Goal: Transaction & Acquisition: Obtain resource

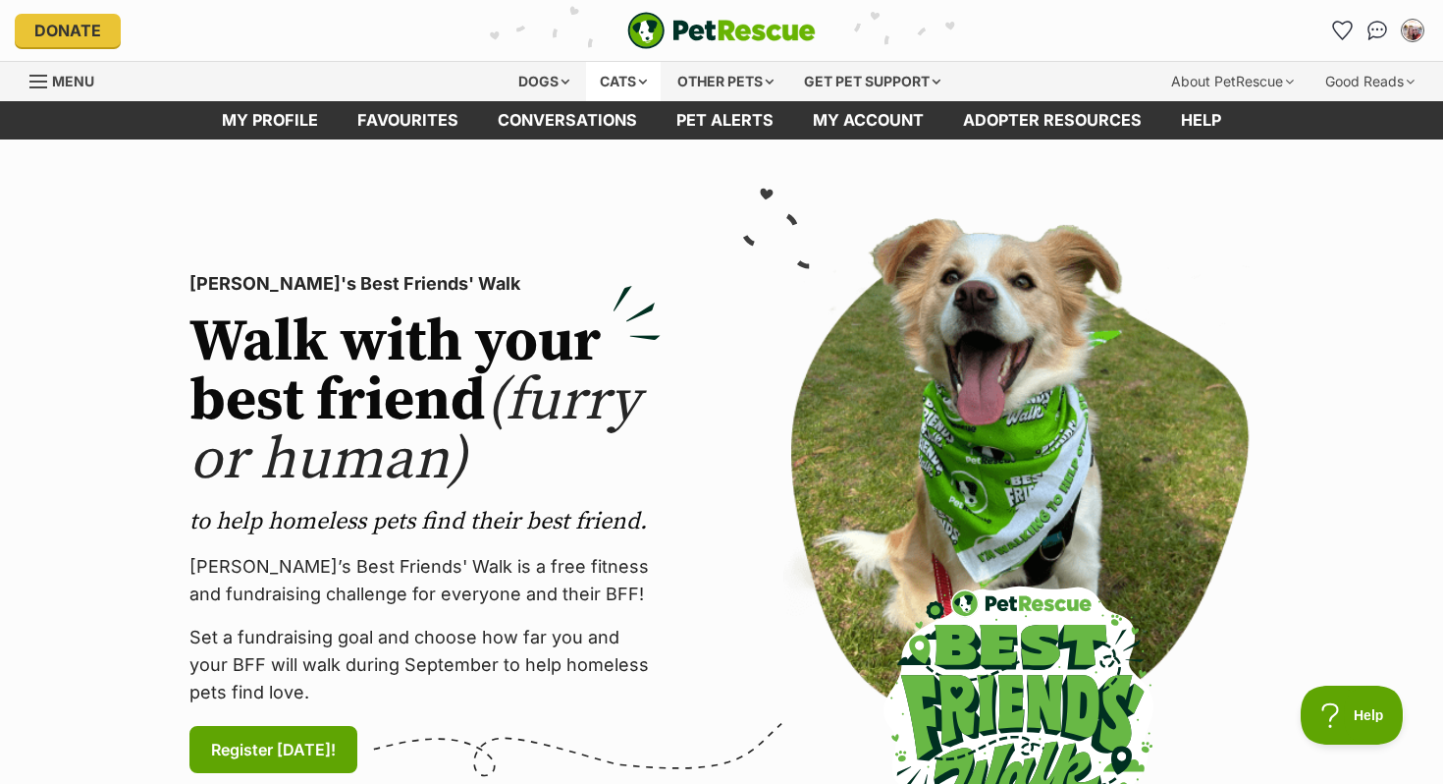
click at [629, 81] on div "Cats" at bounding box center [623, 81] width 75 height 39
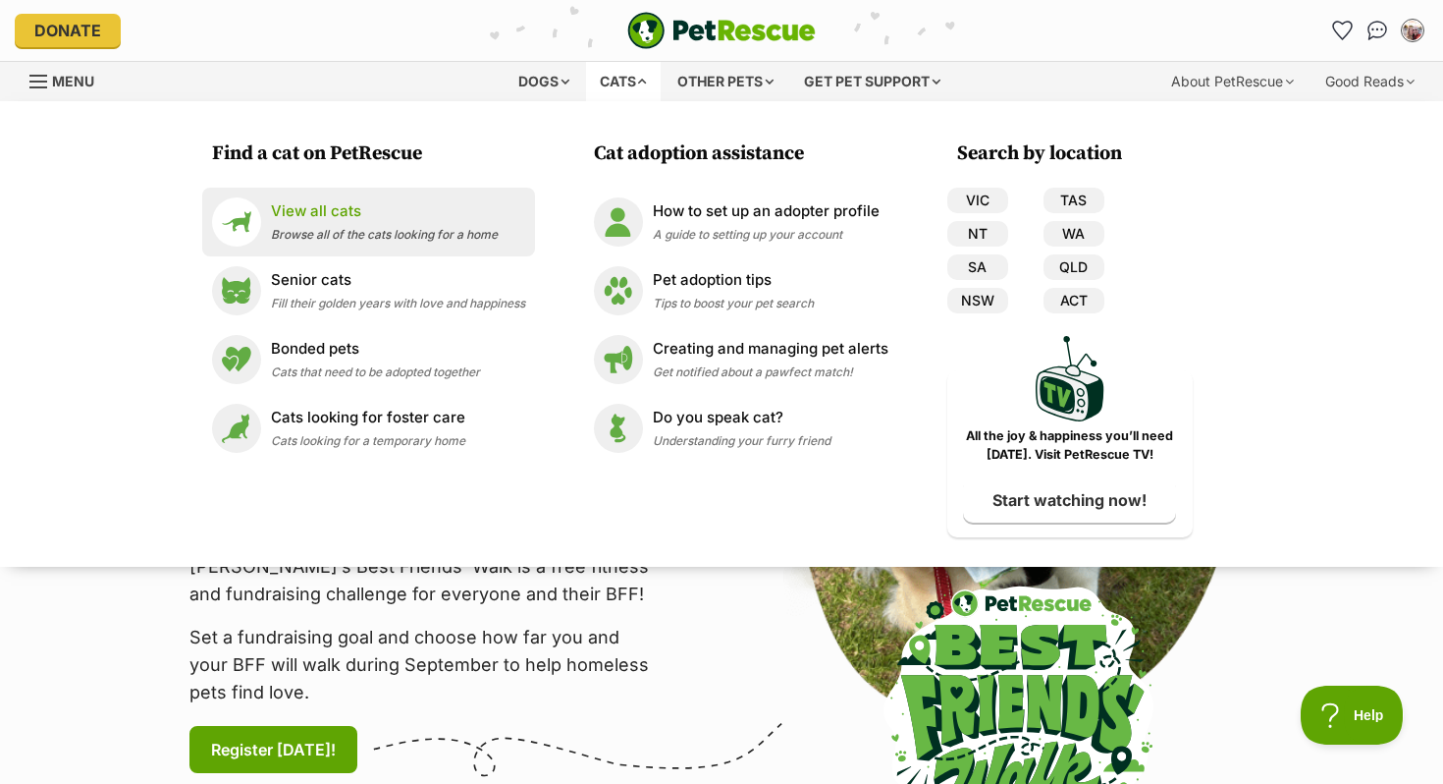
click at [326, 195] on li "View all cats Browse all of the cats looking for a home" at bounding box center [368, 222] width 333 height 69
click at [328, 206] on p "View all cats" at bounding box center [384, 211] width 227 height 23
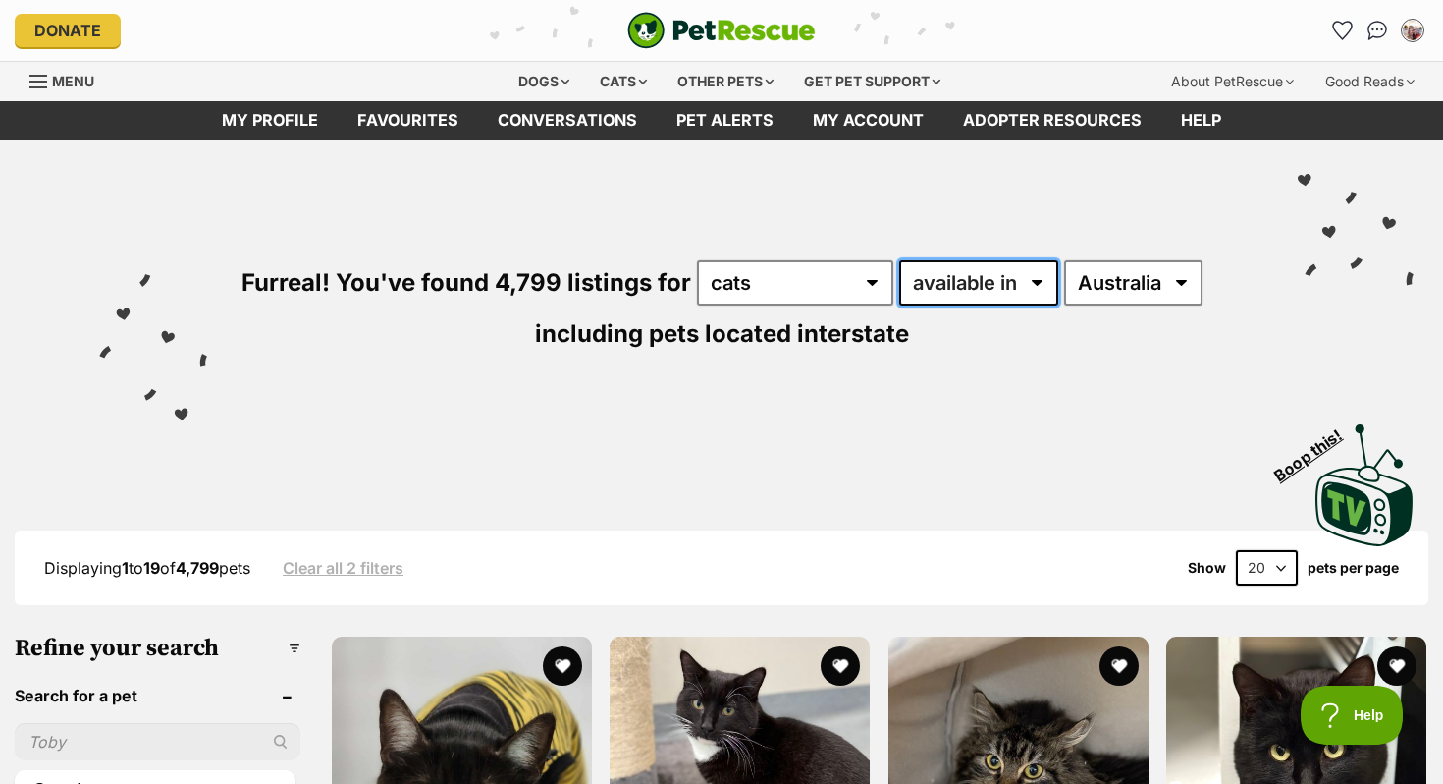
click at [1016, 281] on select "available in located in" at bounding box center [978, 282] width 159 height 45
click at [1141, 280] on select "Australia ACT NSW NT QLD SA TAS VIC WA" at bounding box center [1133, 282] width 138 height 45
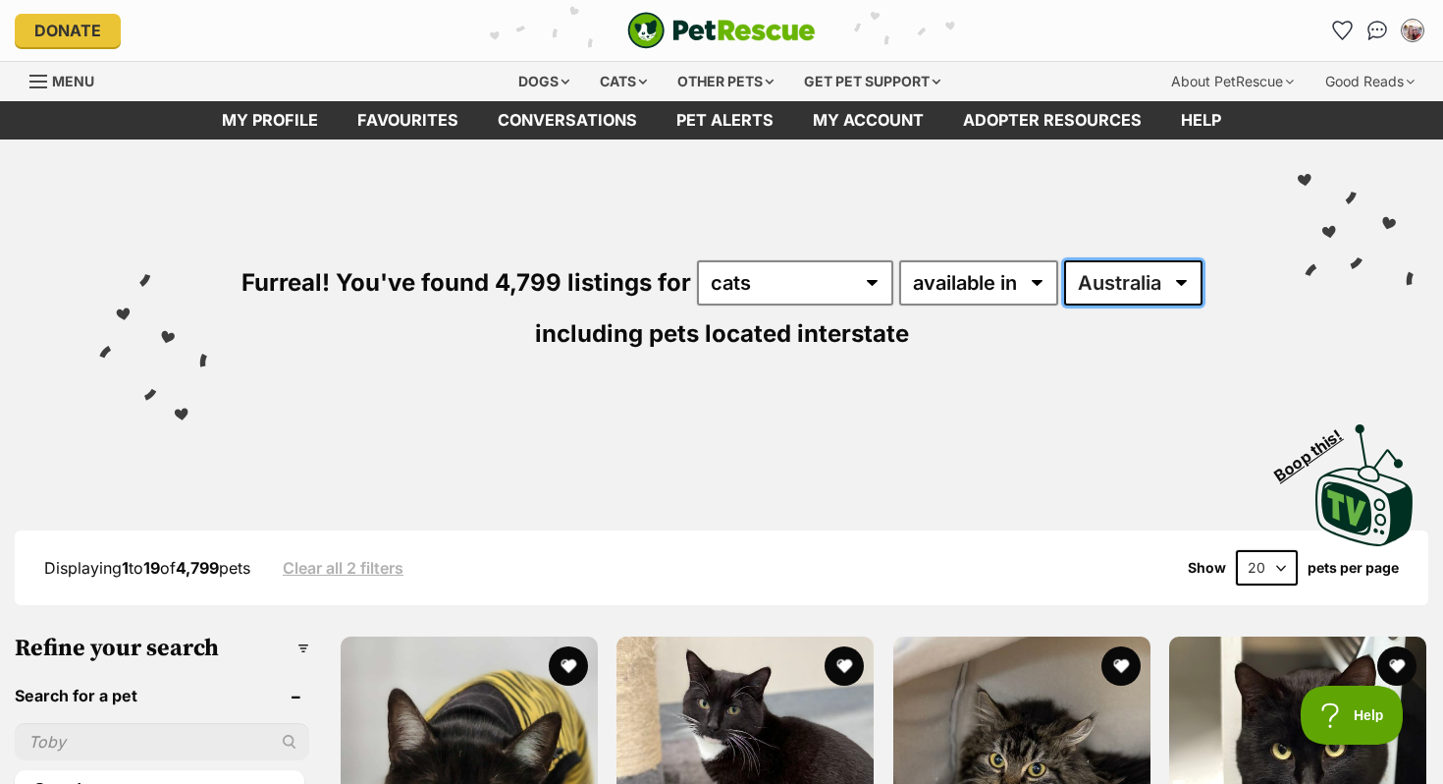
select select "VIC"
click at [1064, 260] on select "Australia ACT NSW NT QLD SA TAS VIC WA" at bounding box center [1133, 282] width 138 height 45
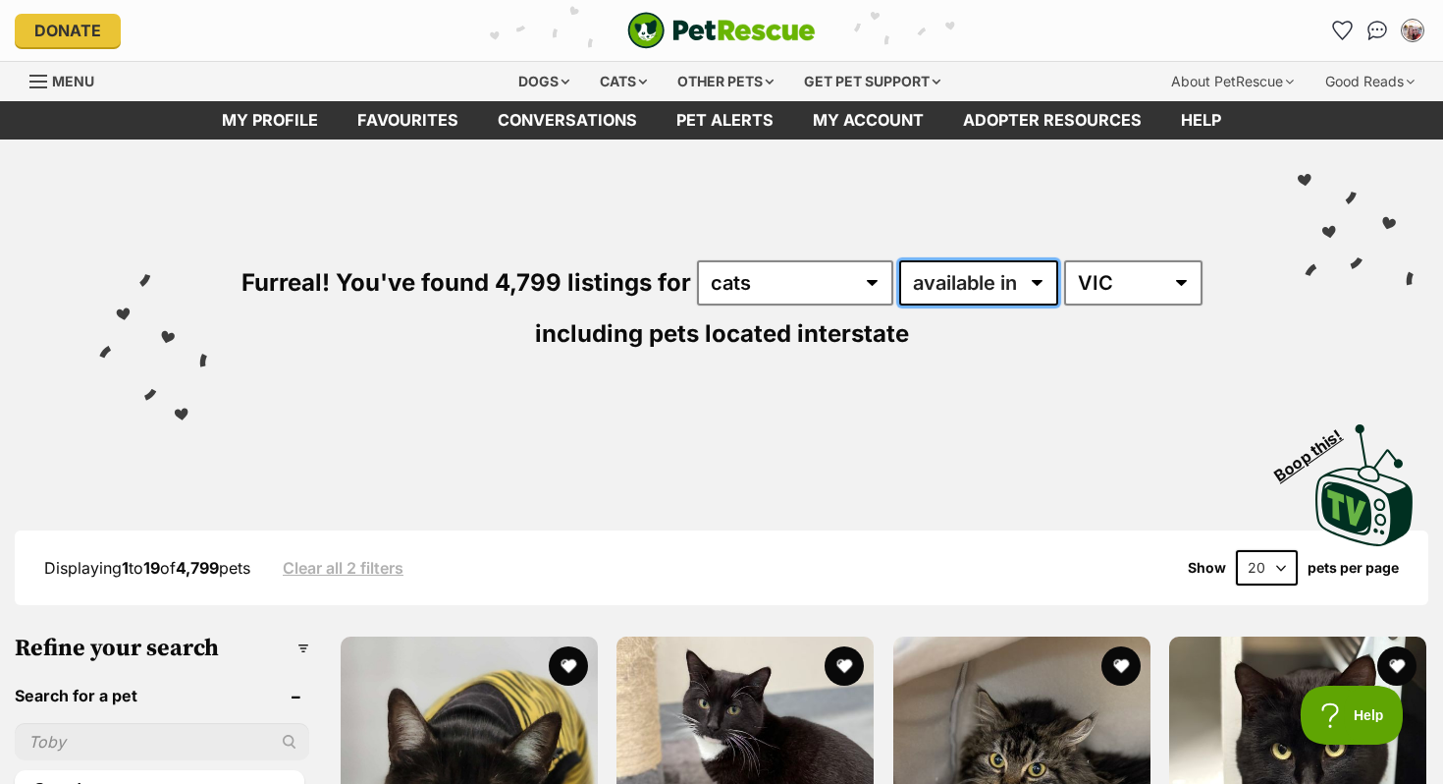
click at [1026, 284] on select "available in located in" at bounding box center [978, 282] width 159 height 45
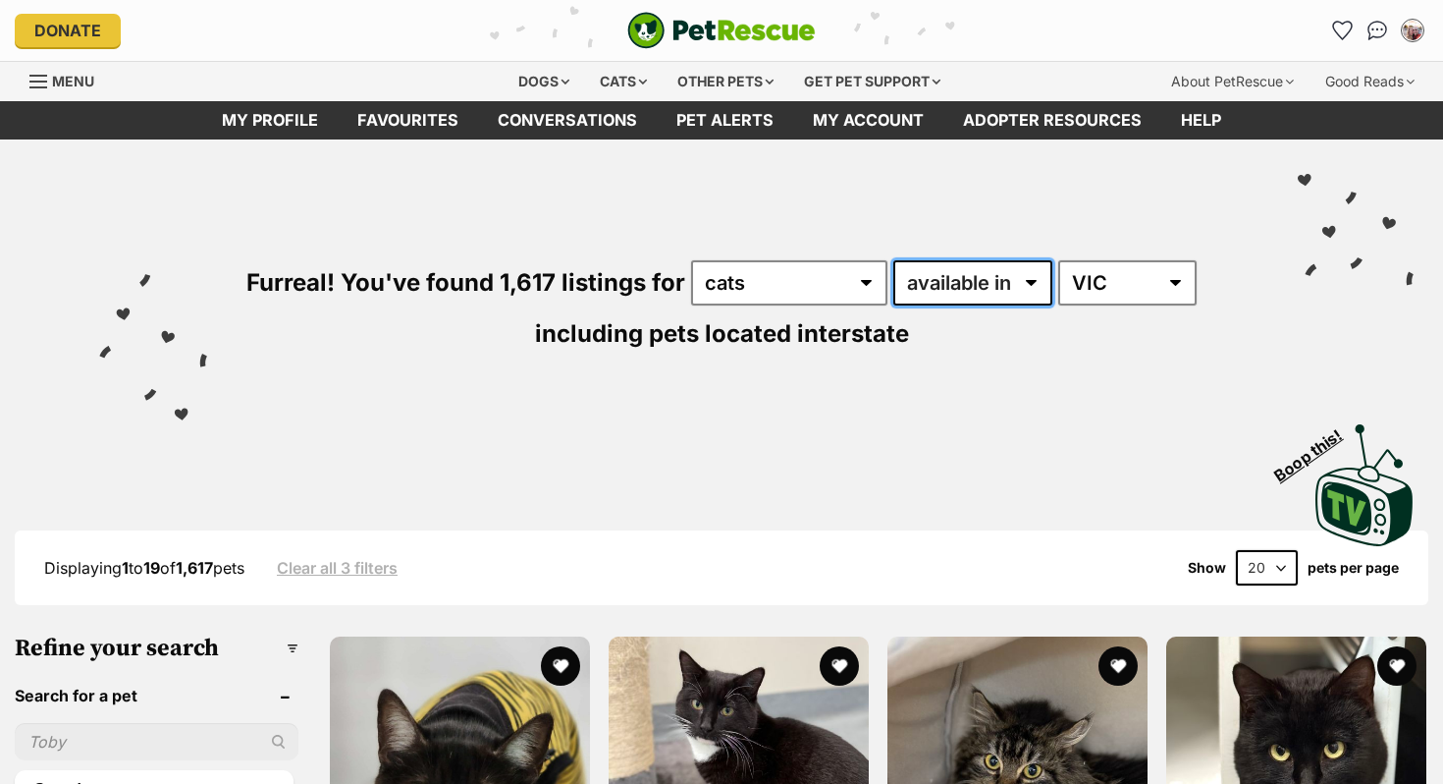
click at [1014, 291] on select "available in located in" at bounding box center [973, 282] width 159 height 45
select select "disabled"
click at [894, 260] on select "available in located in" at bounding box center [973, 282] width 159 height 45
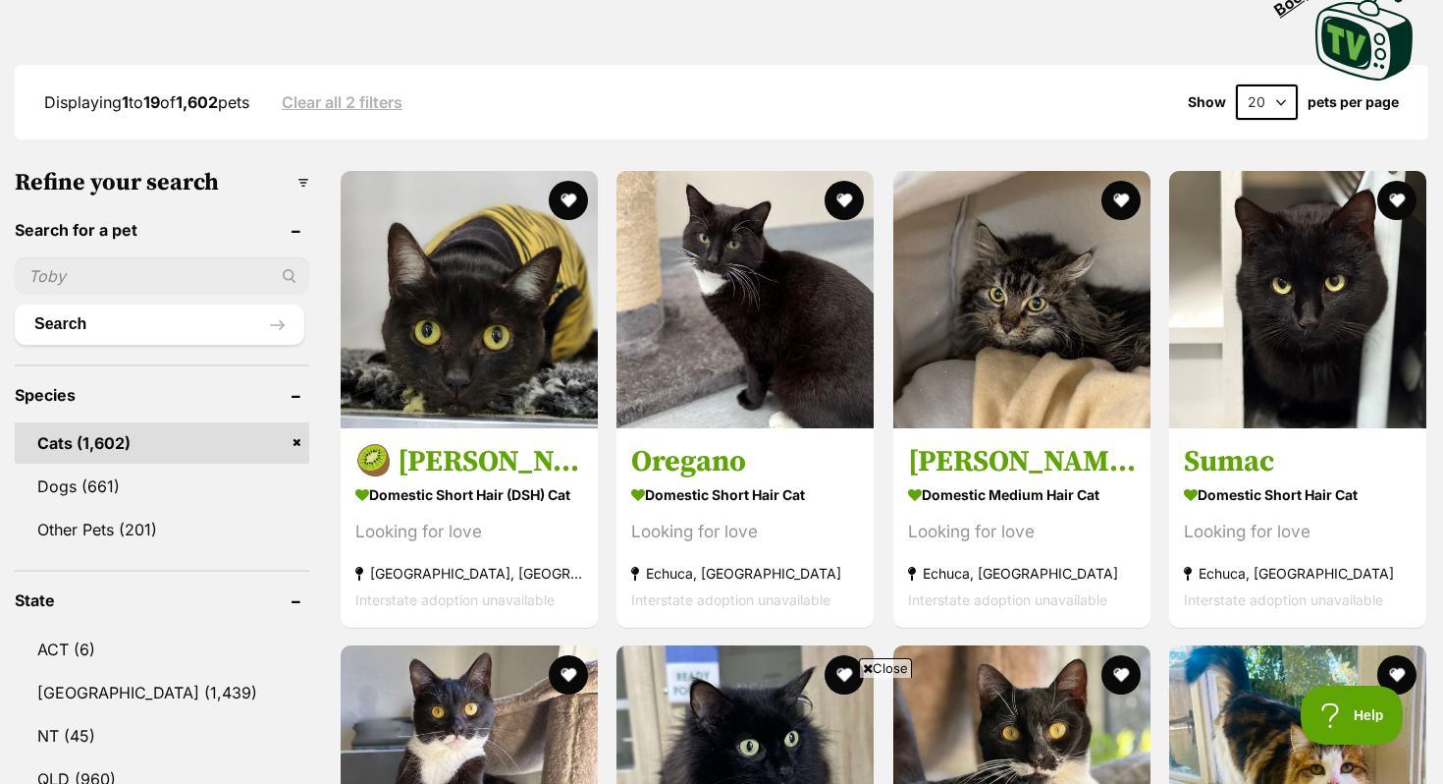
scroll to position [534, 0]
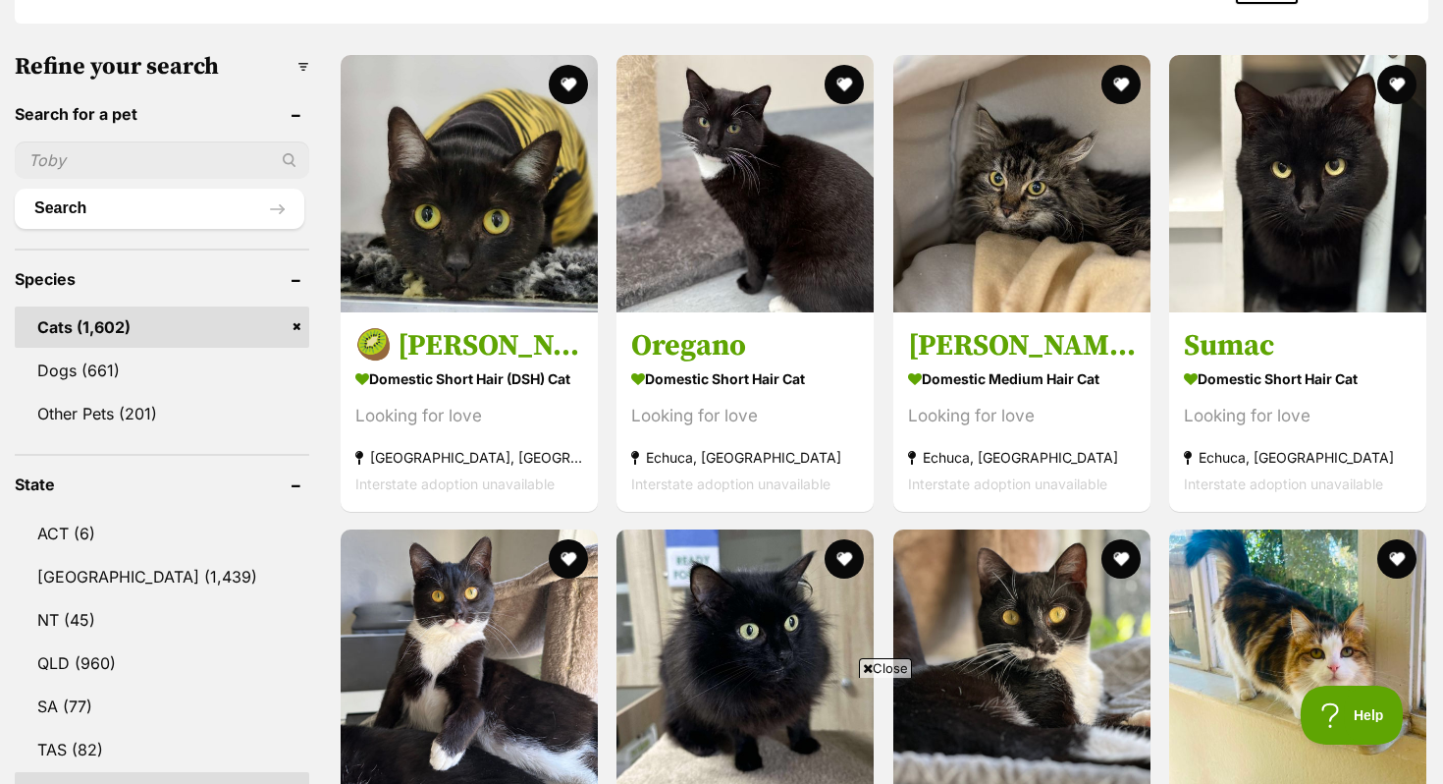
click at [891, 664] on span "Close" at bounding box center [885, 668] width 53 height 20
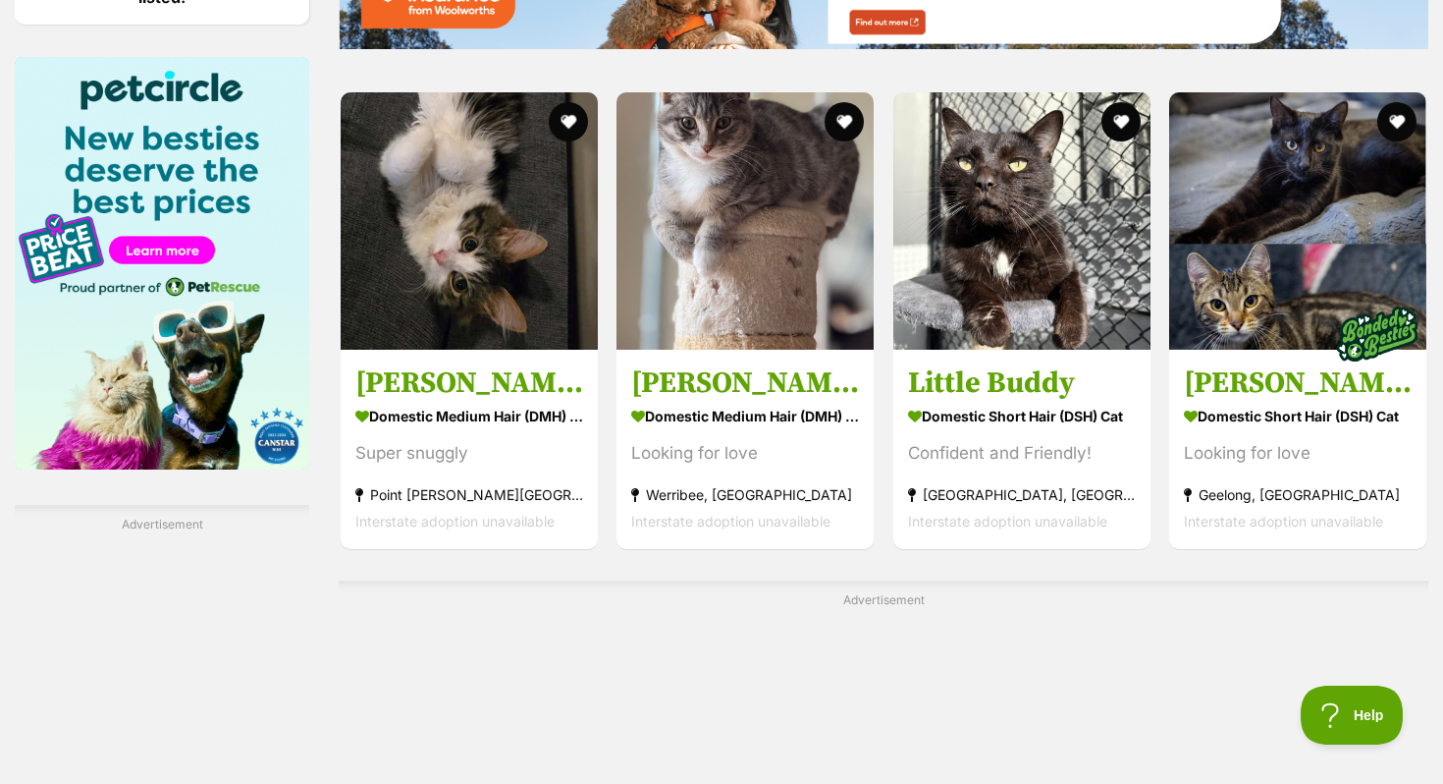
scroll to position [2946, 0]
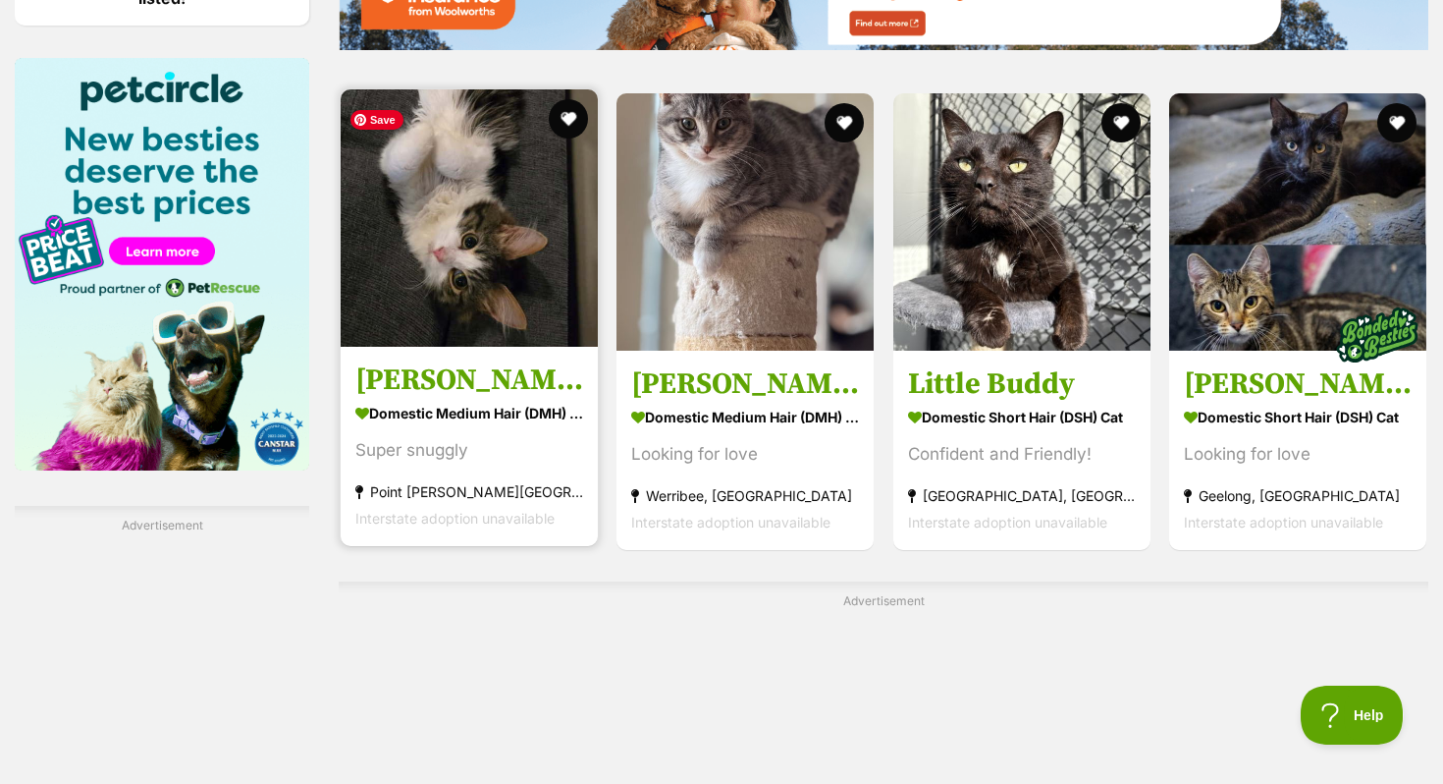
click at [516, 296] on img at bounding box center [469, 217] width 257 height 257
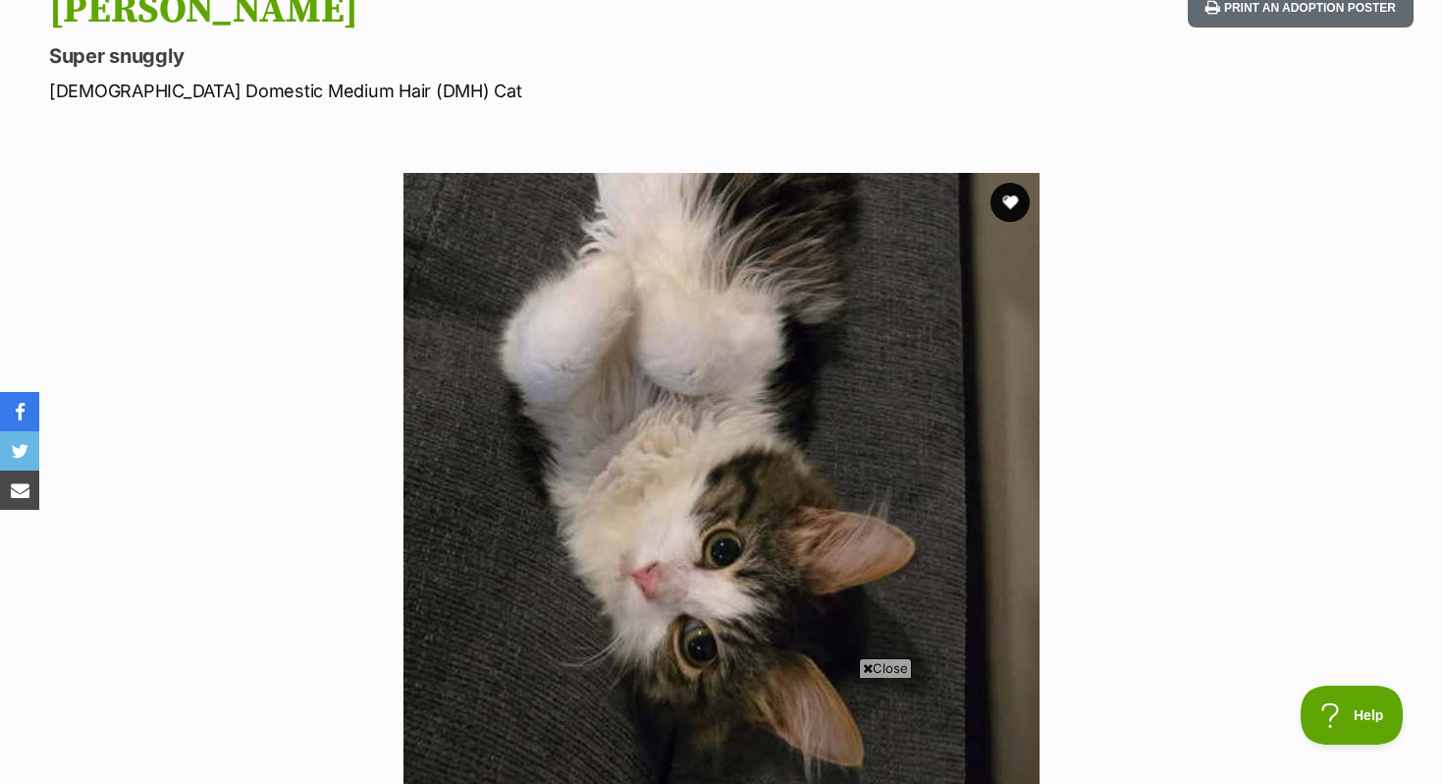
scroll to position [230, 0]
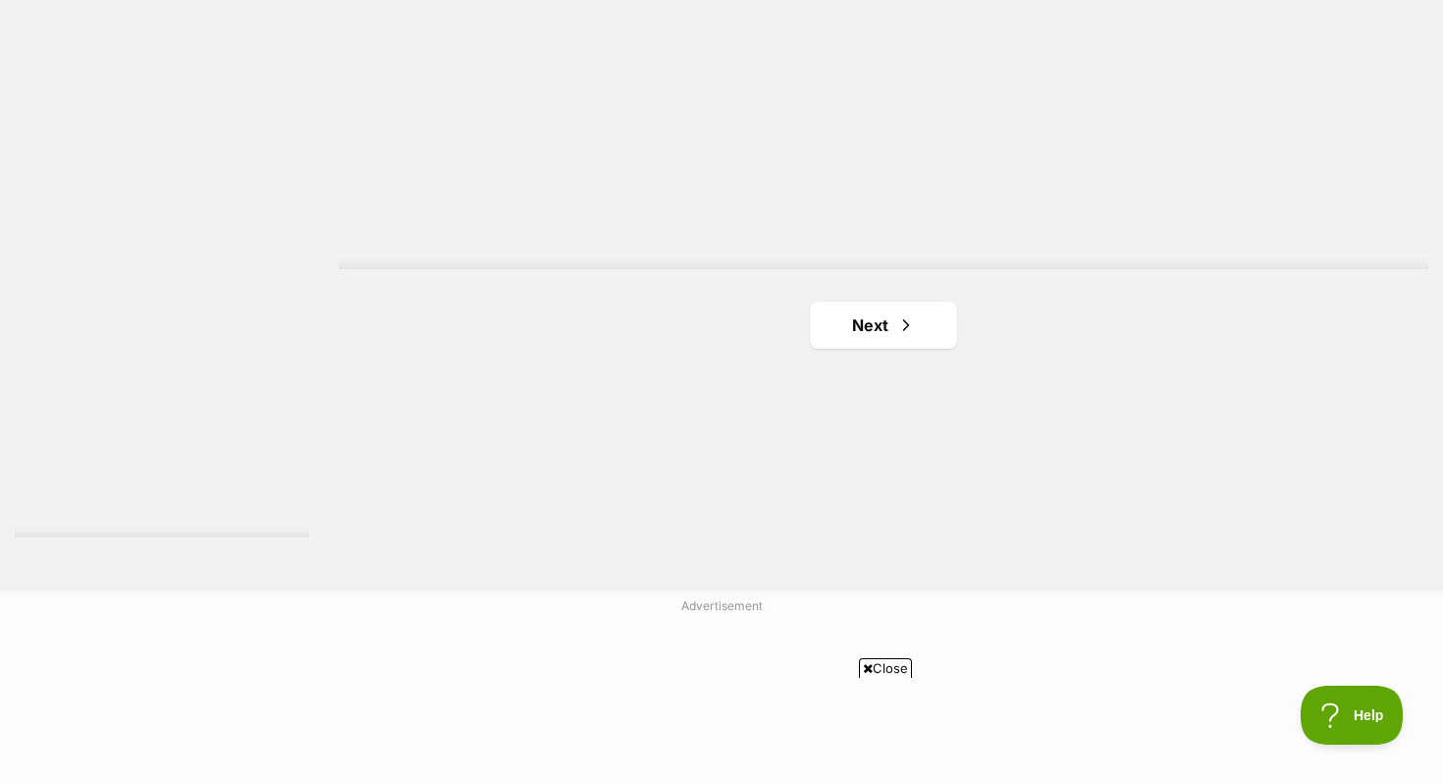
scroll to position [3555, 0]
click at [869, 352] on link "Next" at bounding box center [883, 327] width 147 height 47
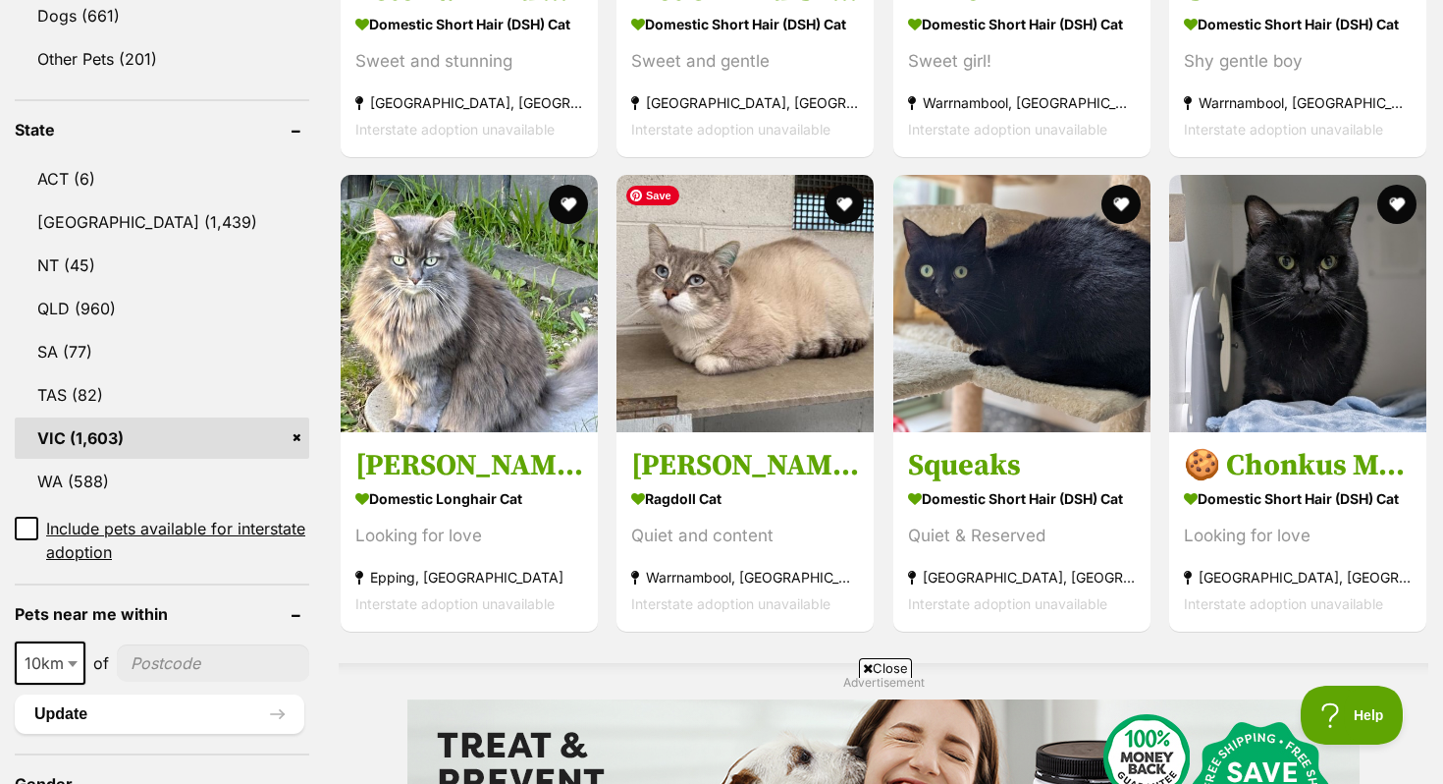
scroll to position [901, 0]
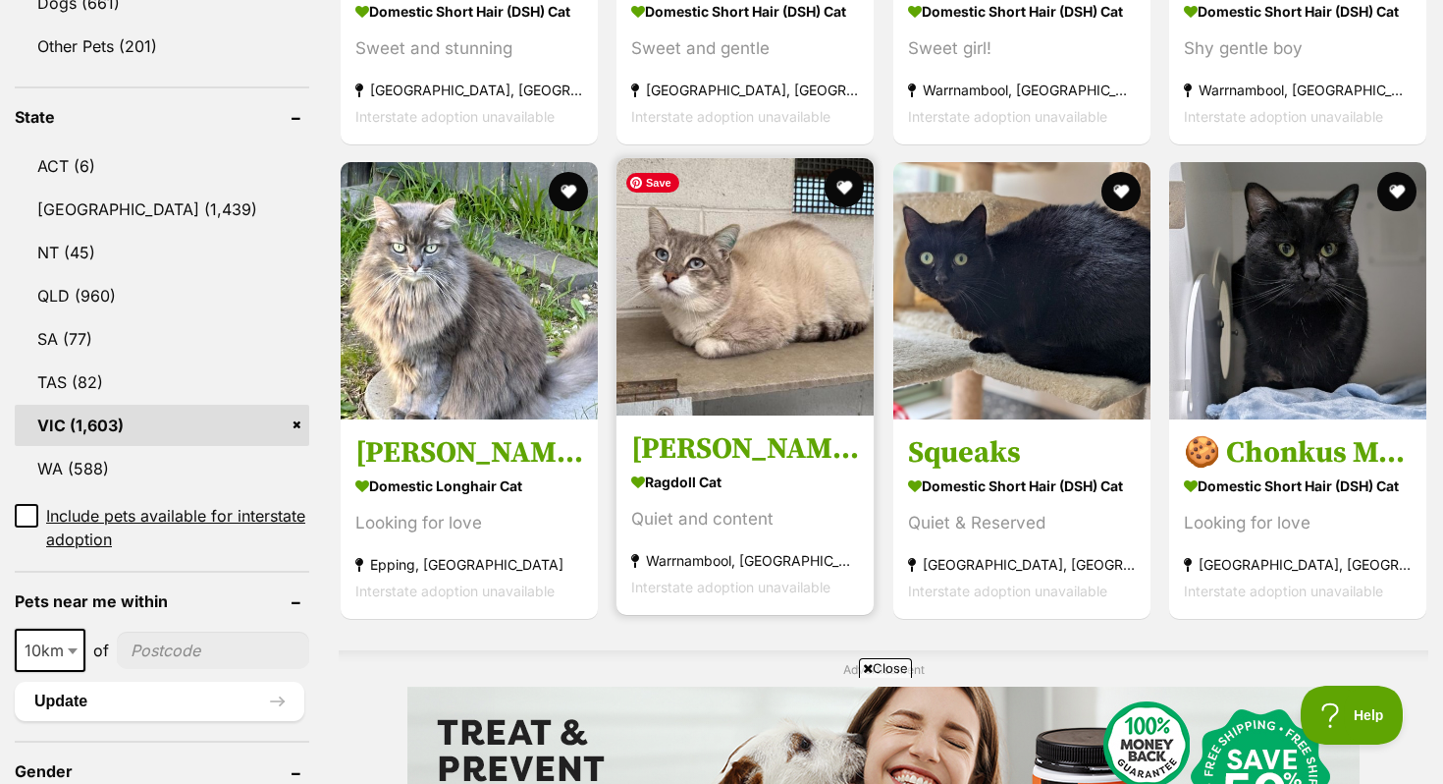
click at [775, 326] on img at bounding box center [745, 286] width 257 height 257
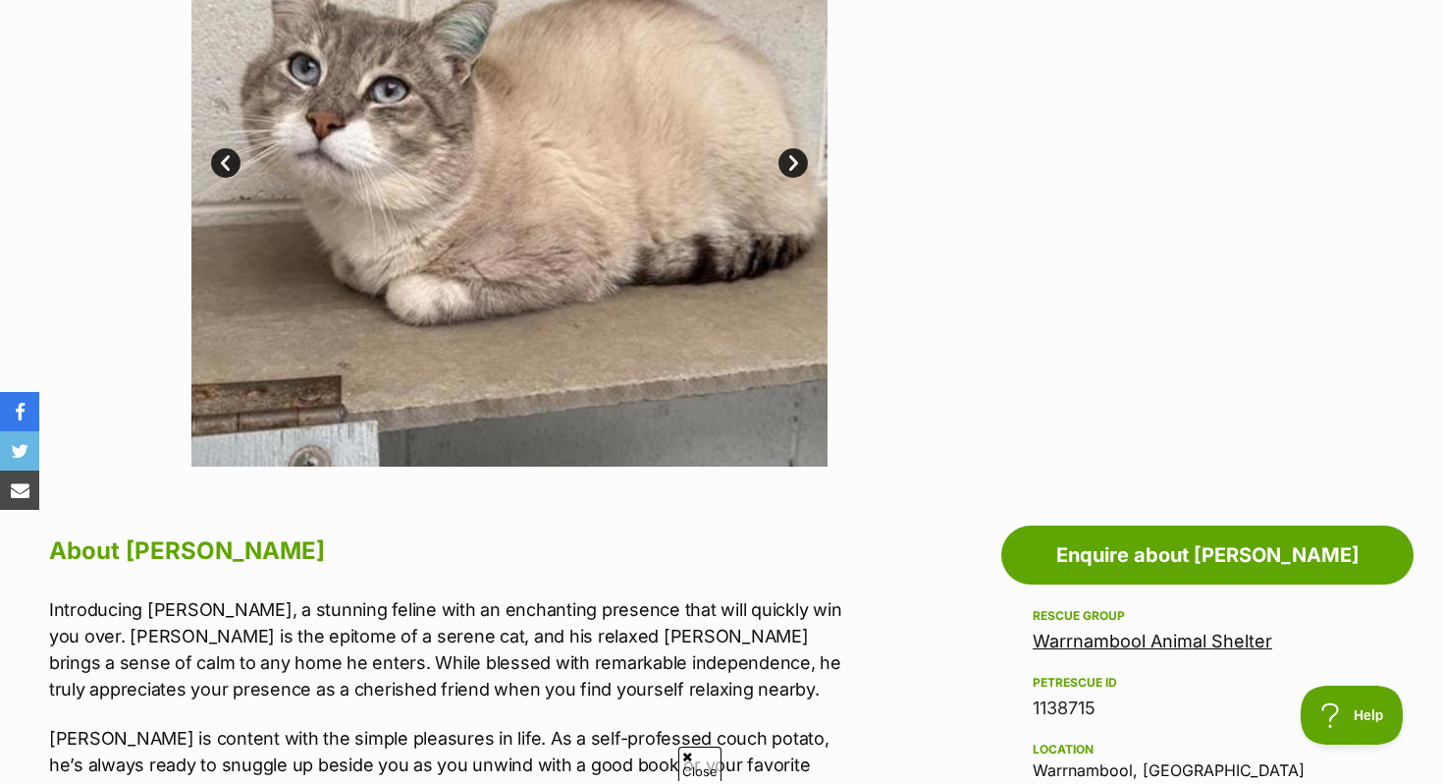
click at [787, 164] on link "Next" at bounding box center [793, 162] width 29 height 29
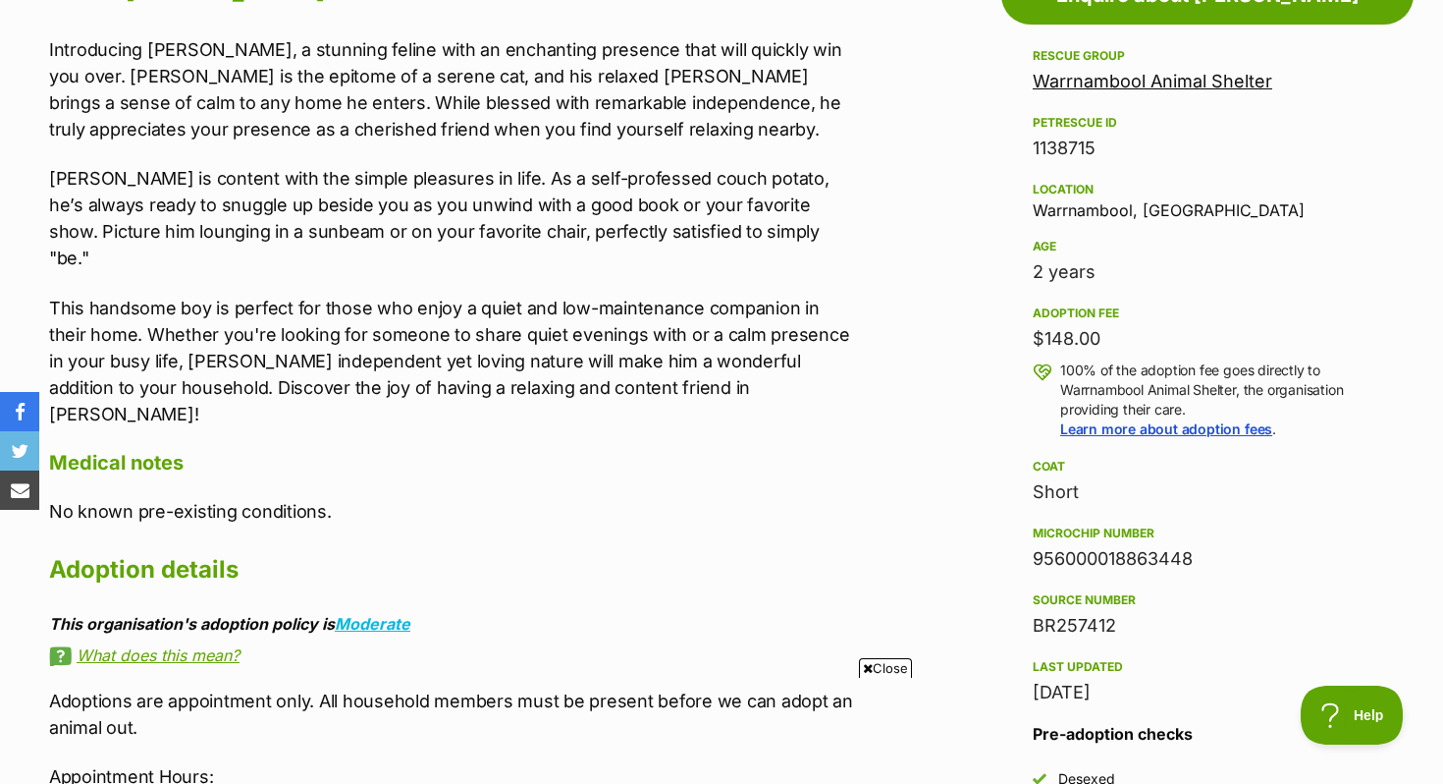
scroll to position [1140, 0]
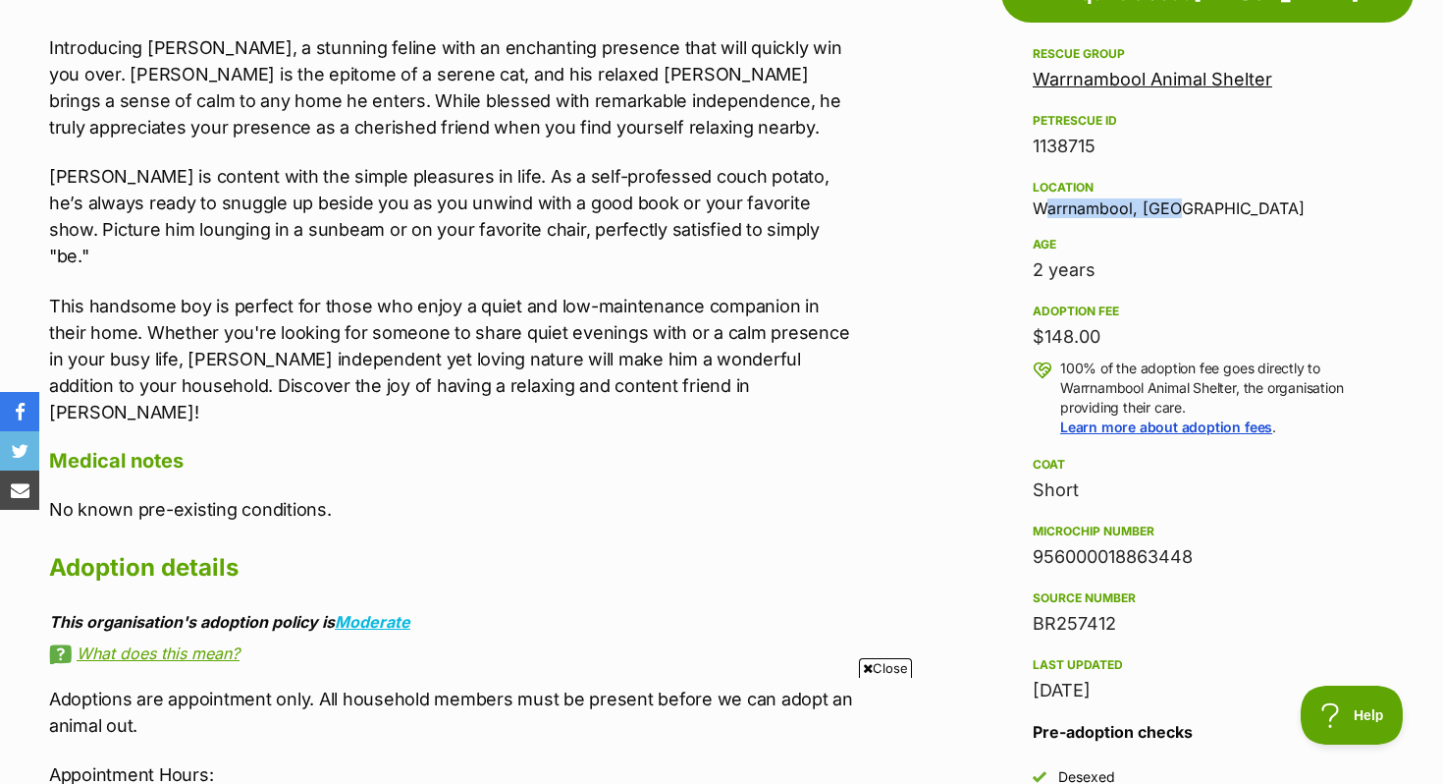
drag, startPoint x: 1179, startPoint y: 206, endPoint x: 1032, endPoint y: 207, distance: 147.3
click at [1032, 207] on aside "Rescue group Warrnambool Animal Shelter PetRescue ID 1138715 Location Warrnambo…" at bounding box center [1208, 471] width 412 height 858
copy div "Warrnambool, VIC"
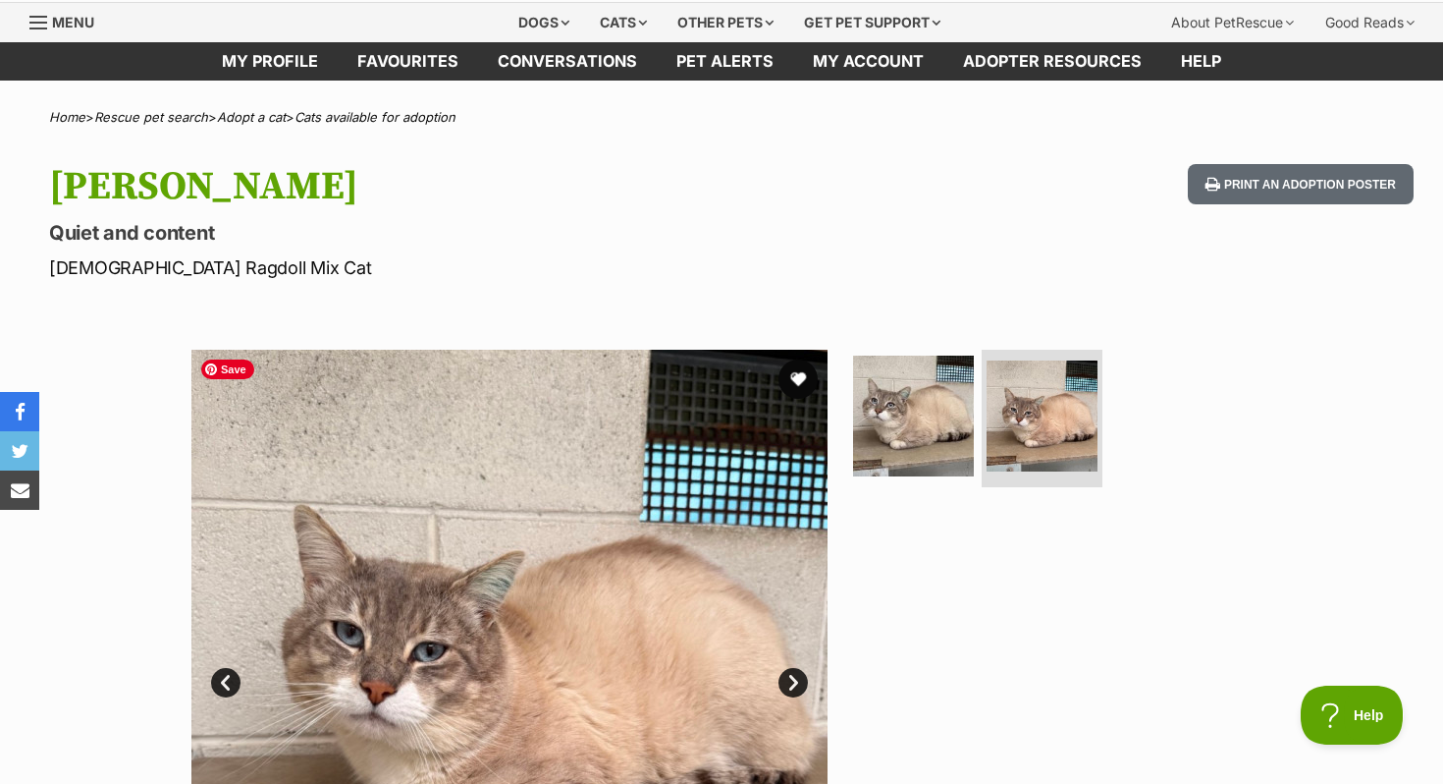
scroll to position [73, 0]
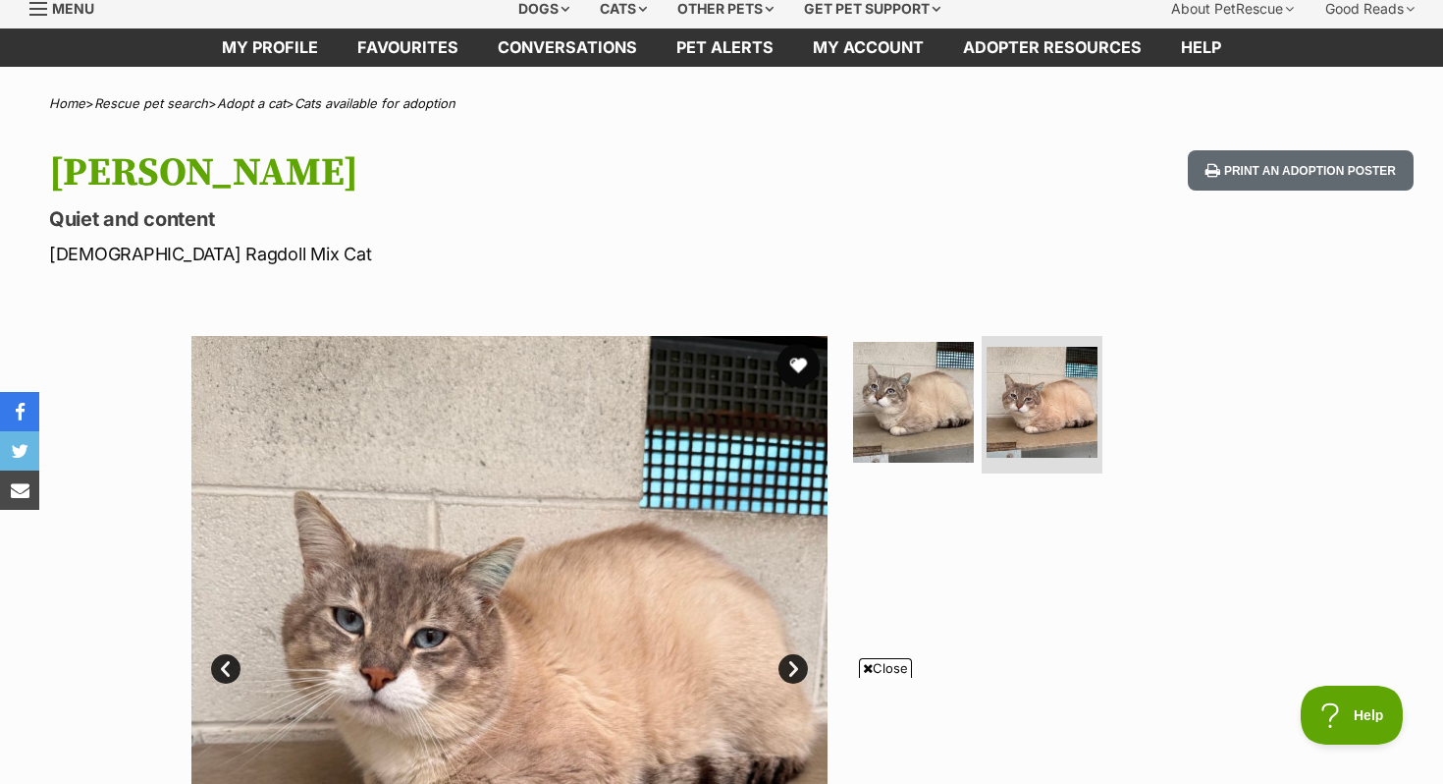
click at [801, 359] on button "favourite" at bounding box center [798, 365] width 43 height 43
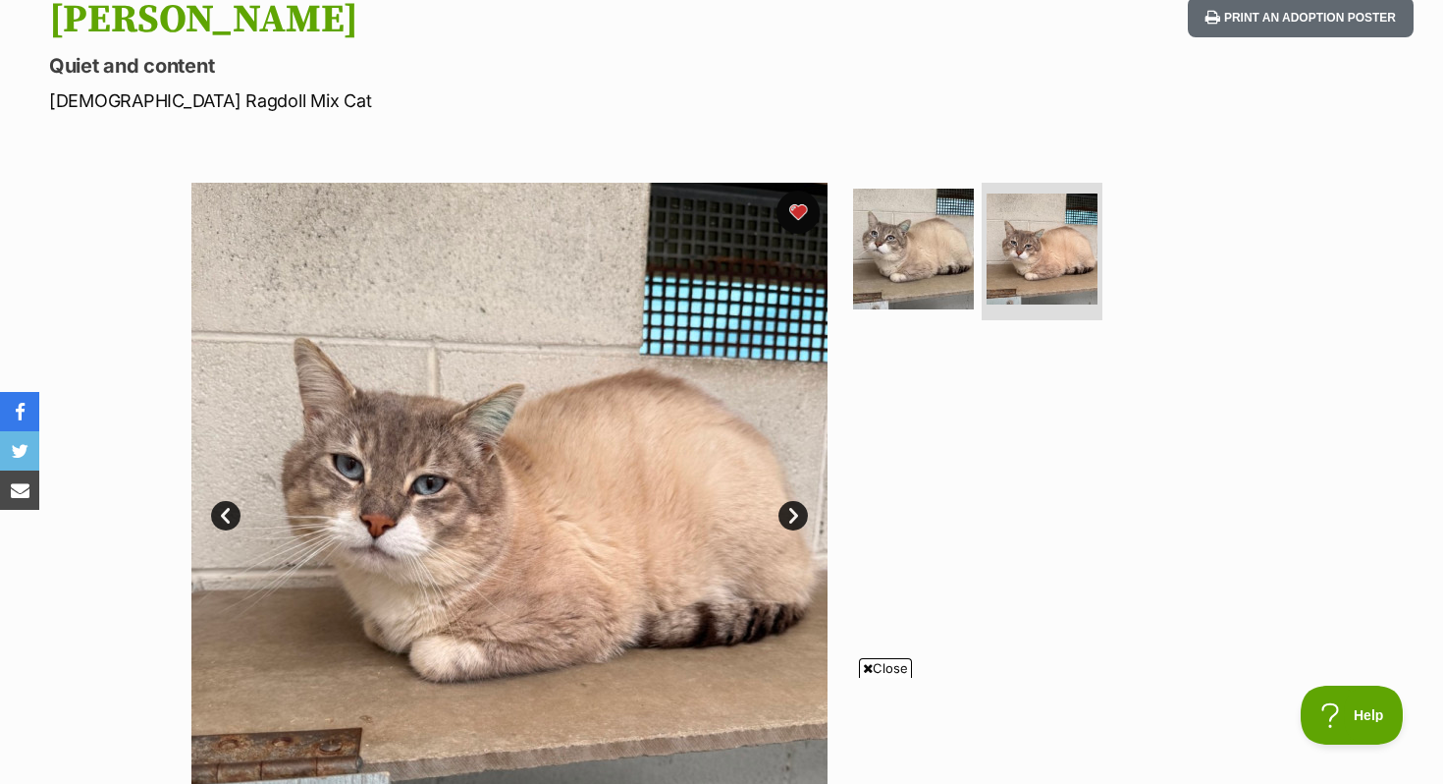
scroll to position [223, 0]
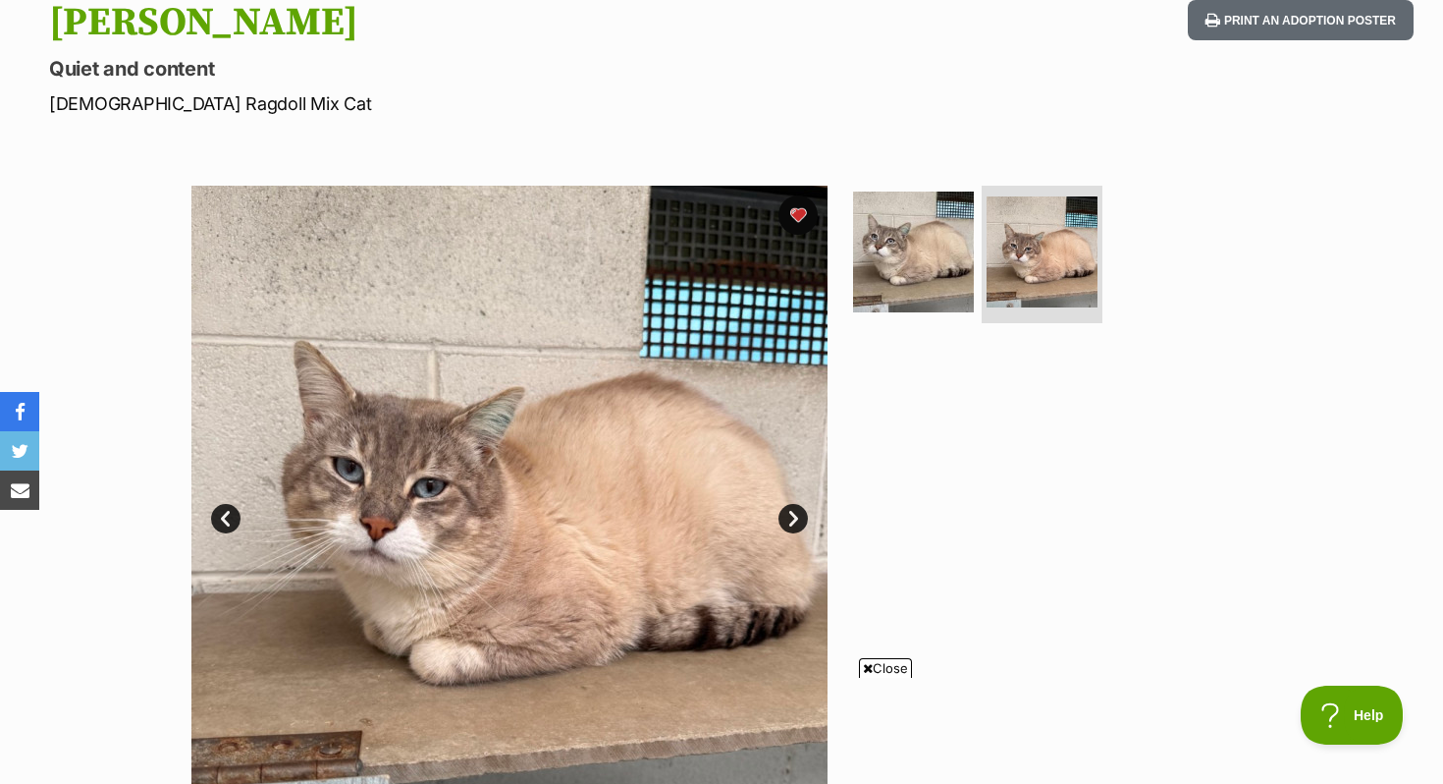
click at [780, 523] on link "Next" at bounding box center [793, 518] width 29 height 29
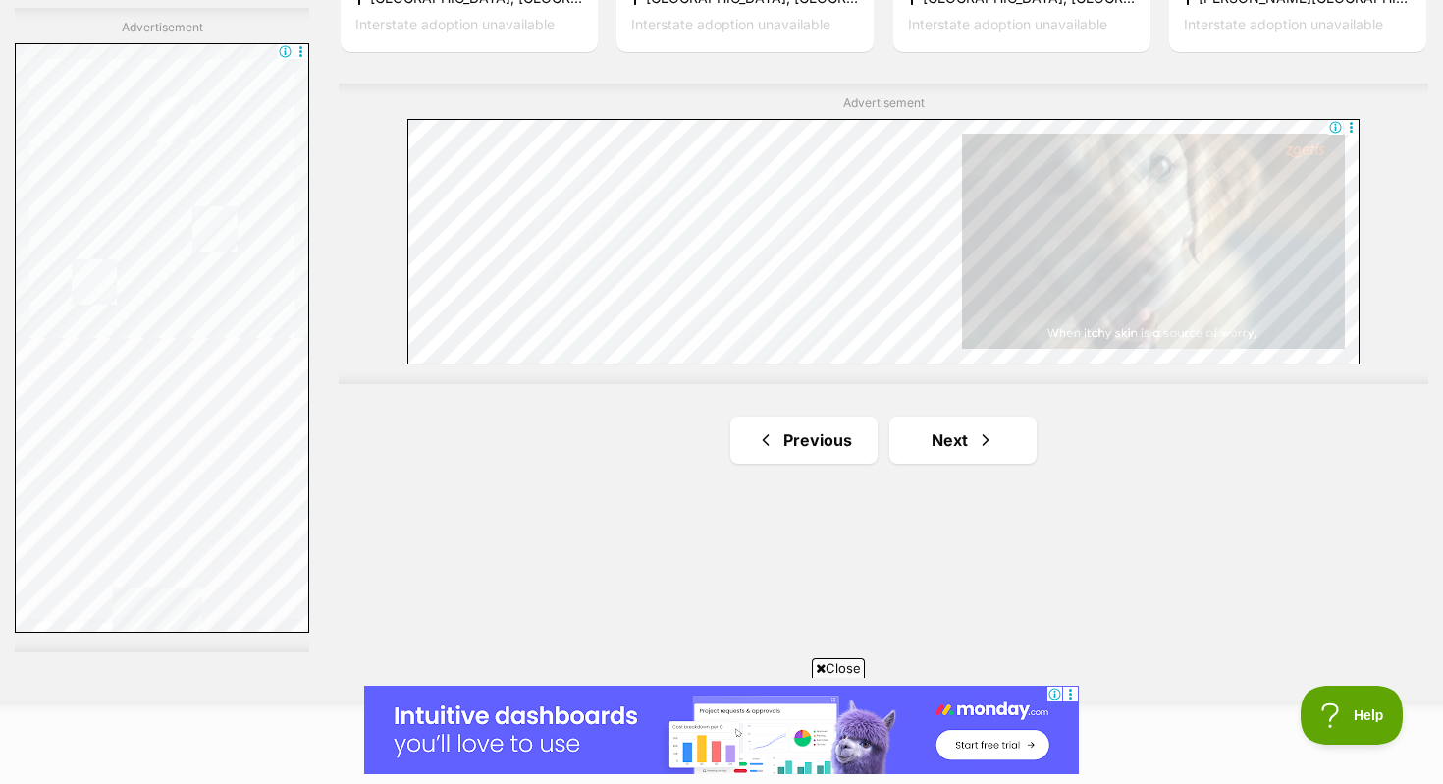
scroll to position [3452, 0]
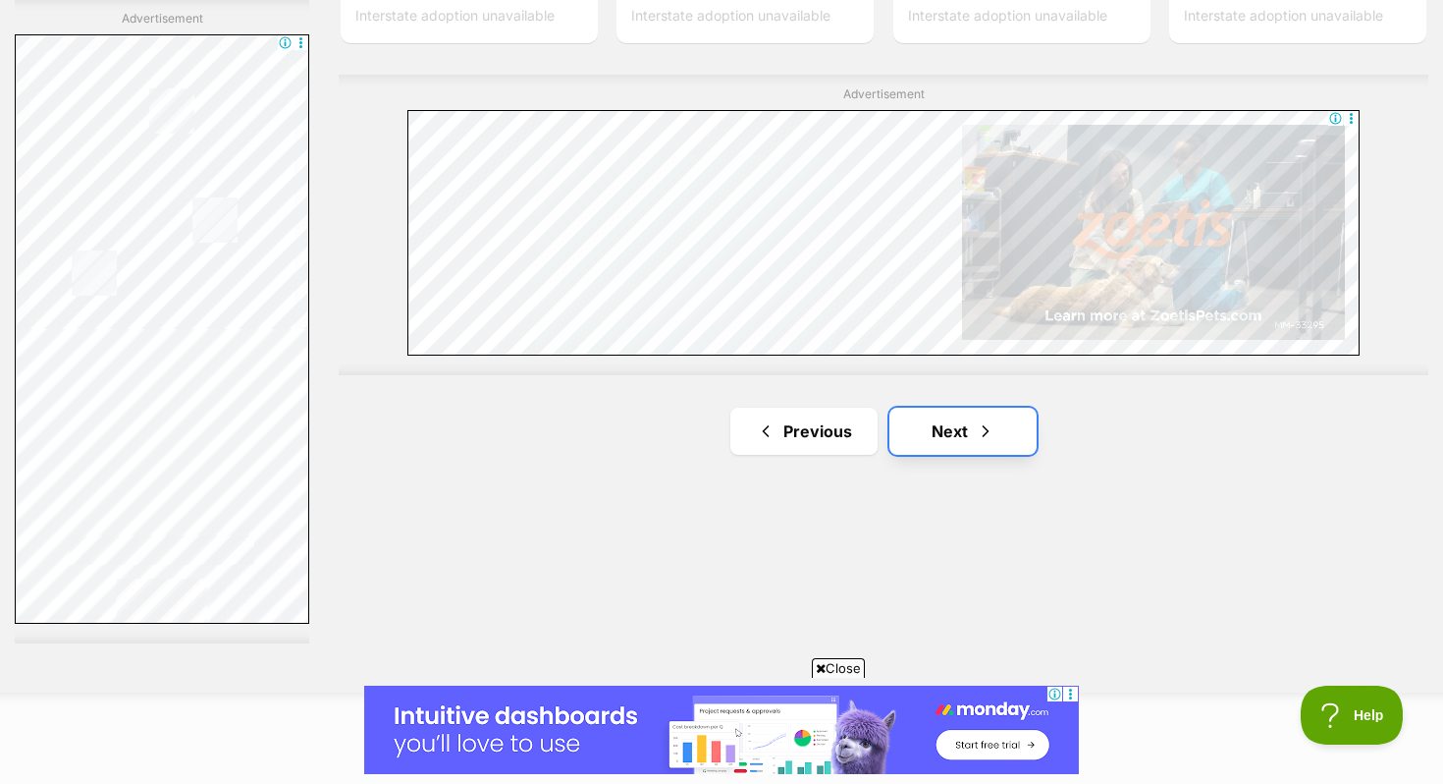
click at [997, 421] on link "Next" at bounding box center [963, 430] width 147 height 47
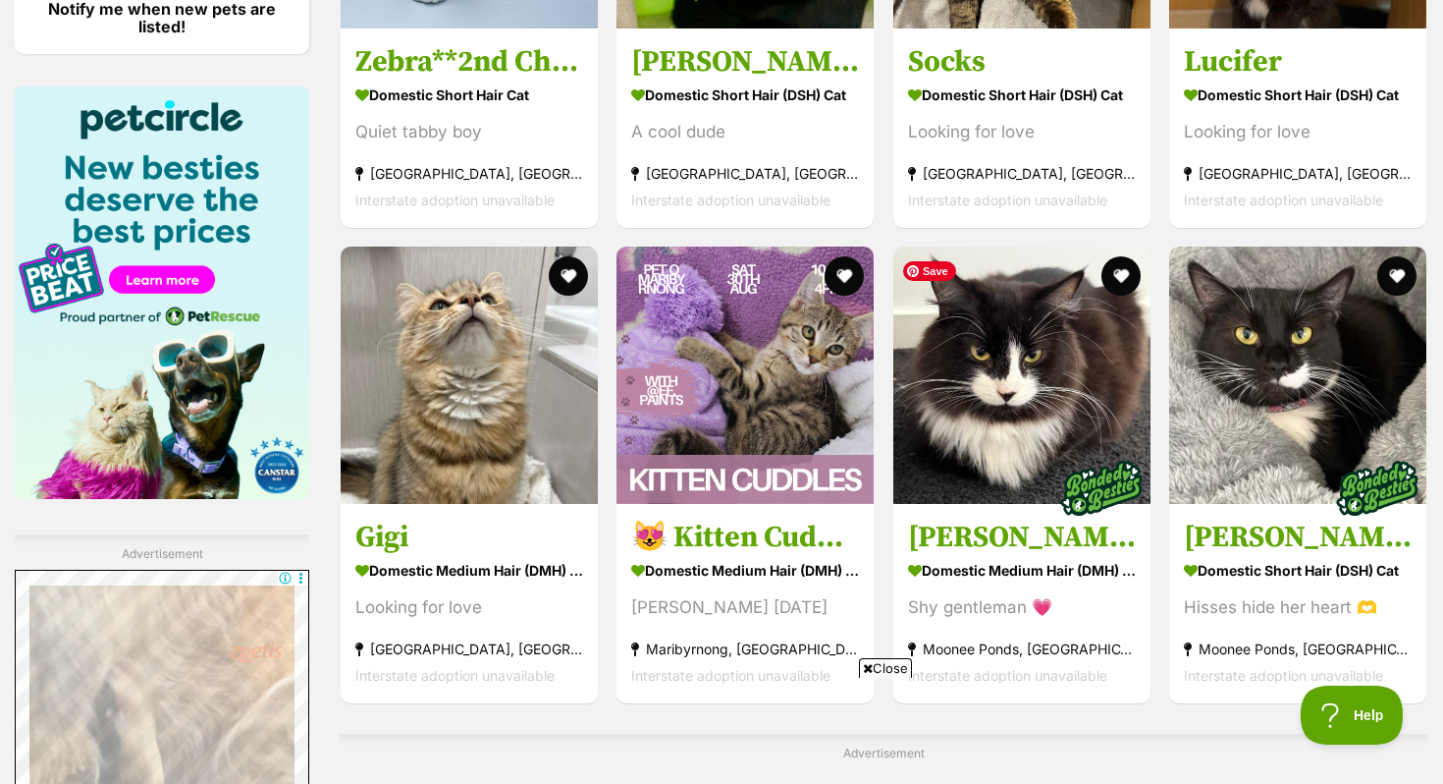
scroll to position [2920, 0]
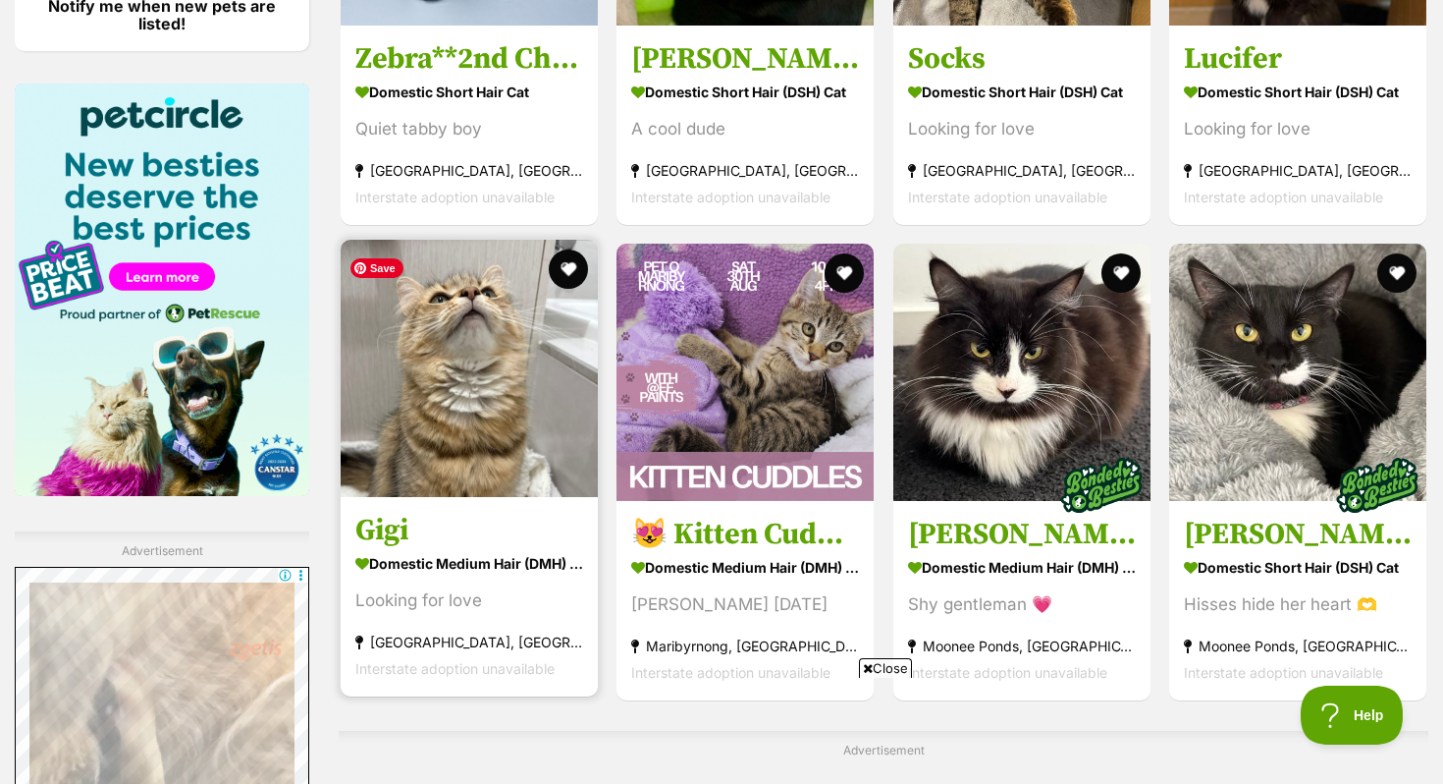
click at [499, 433] on img at bounding box center [469, 368] width 257 height 257
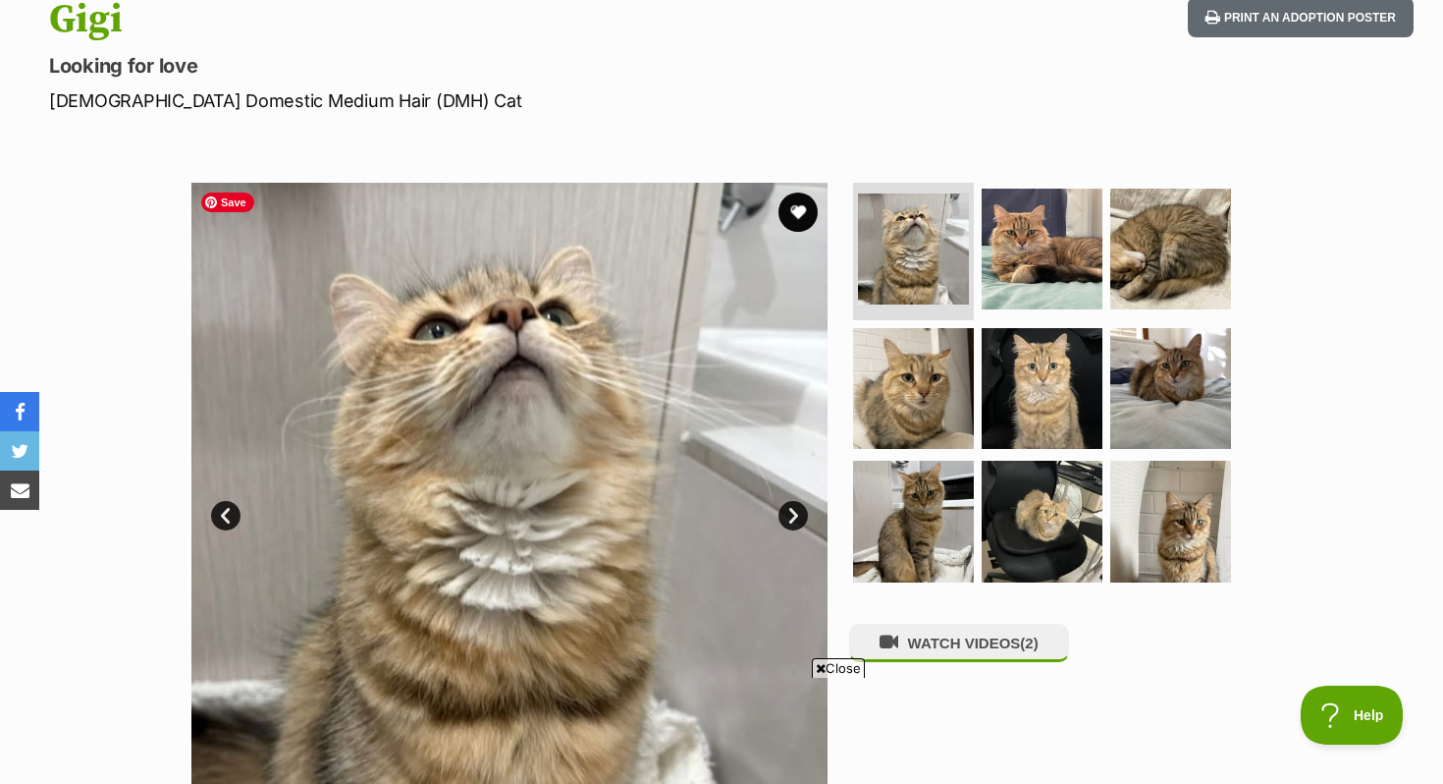
click at [788, 510] on link "Next" at bounding box center [793, 515] width 29 height 29
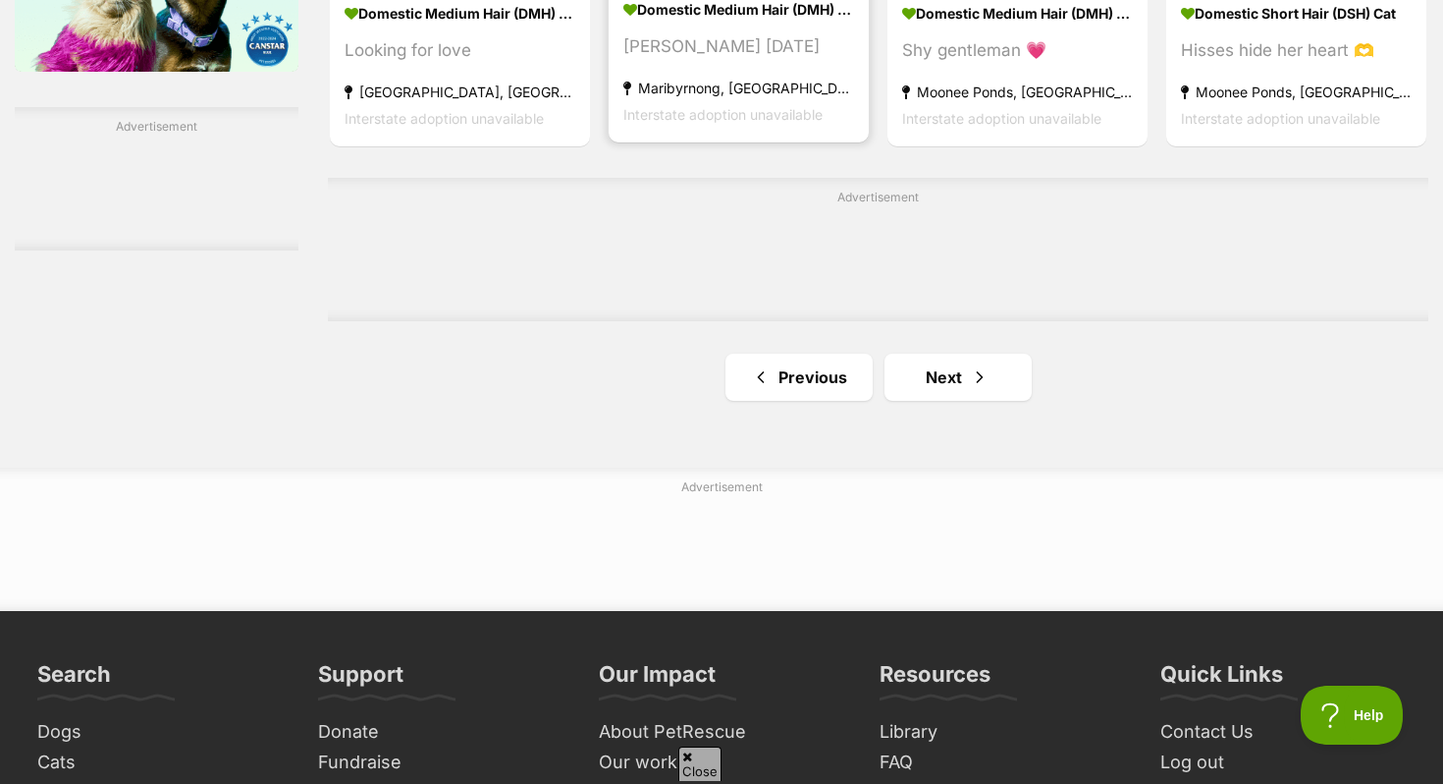
scroll to position [3409, 0]
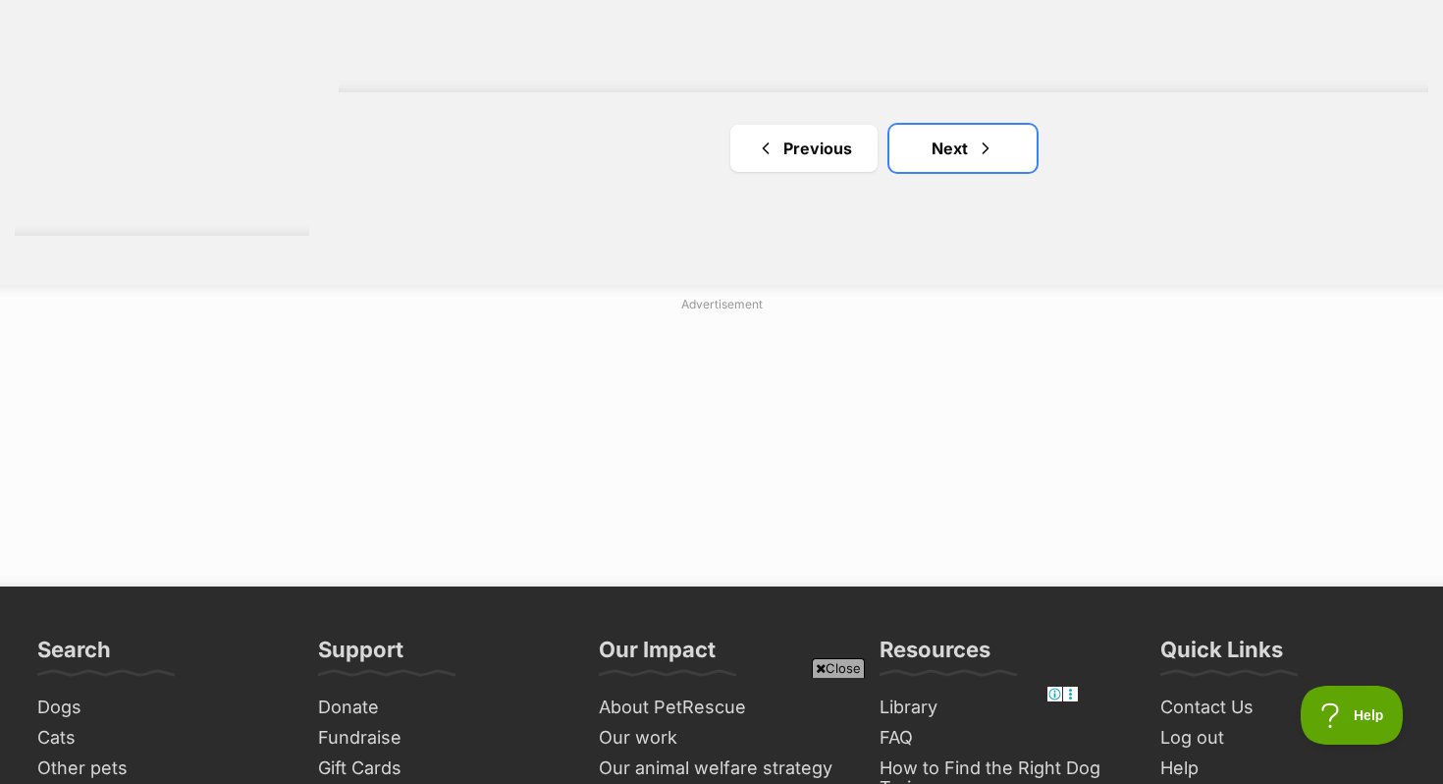
scroll to position [3846, 0]
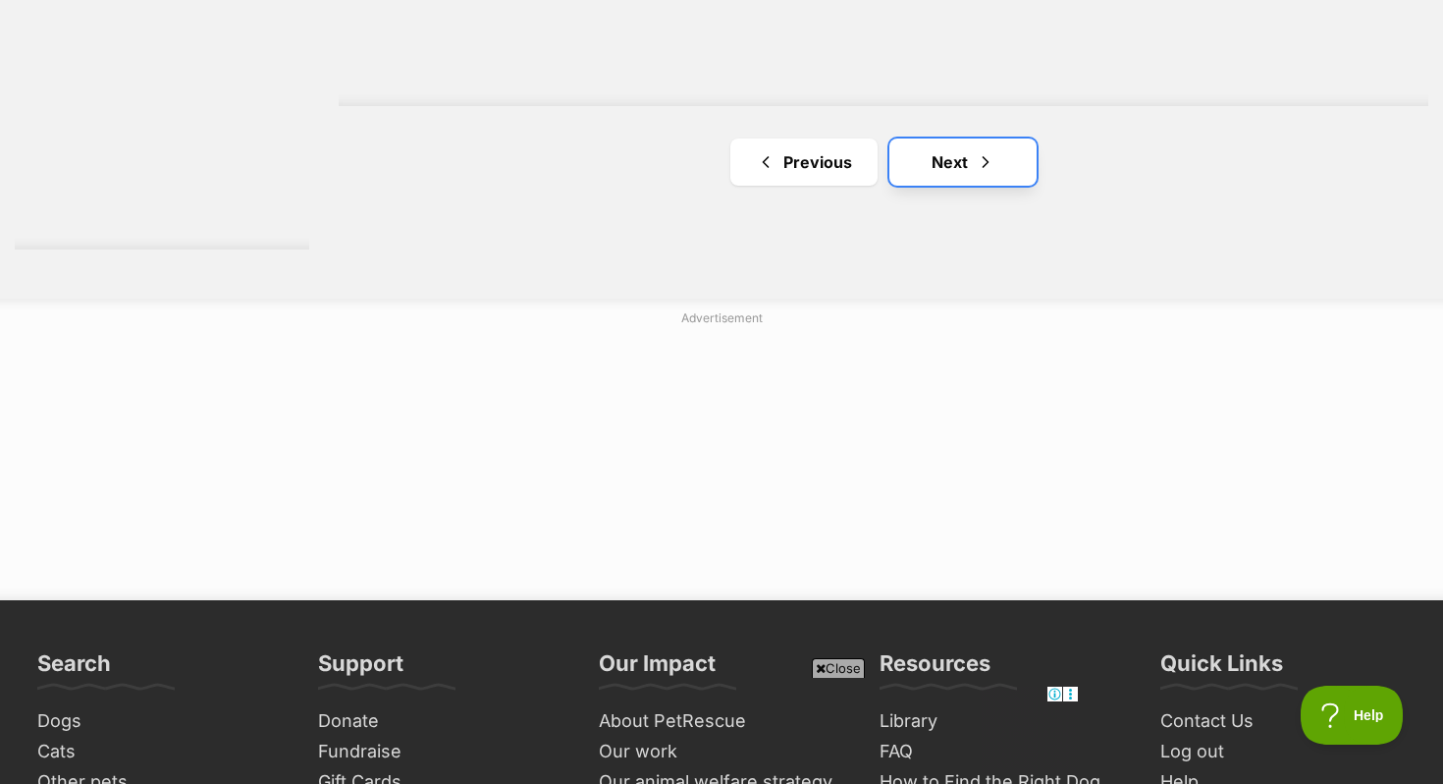
click at [972, 164] on link "Next" at bounding box center [963, 161] width 147 height 47
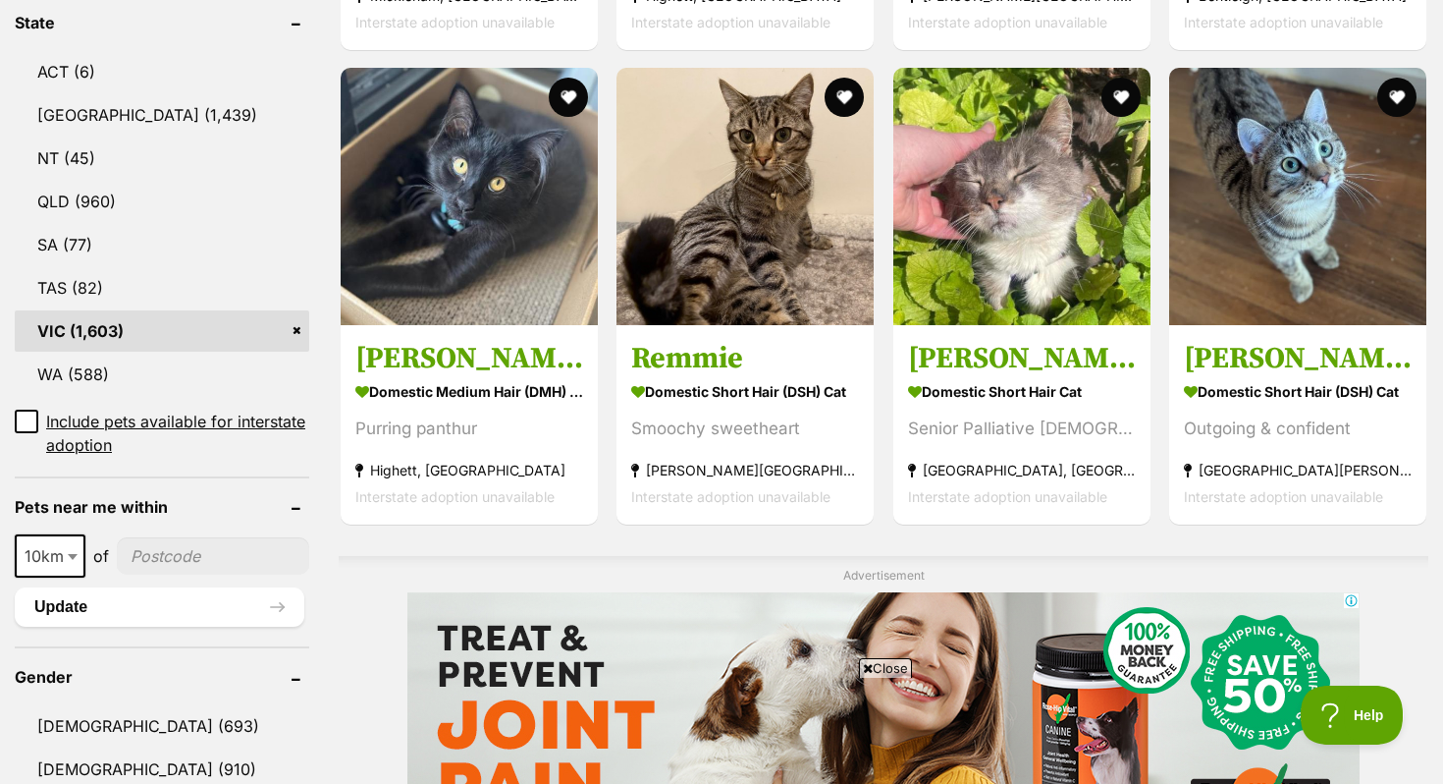
scroll to position [1011, 0]
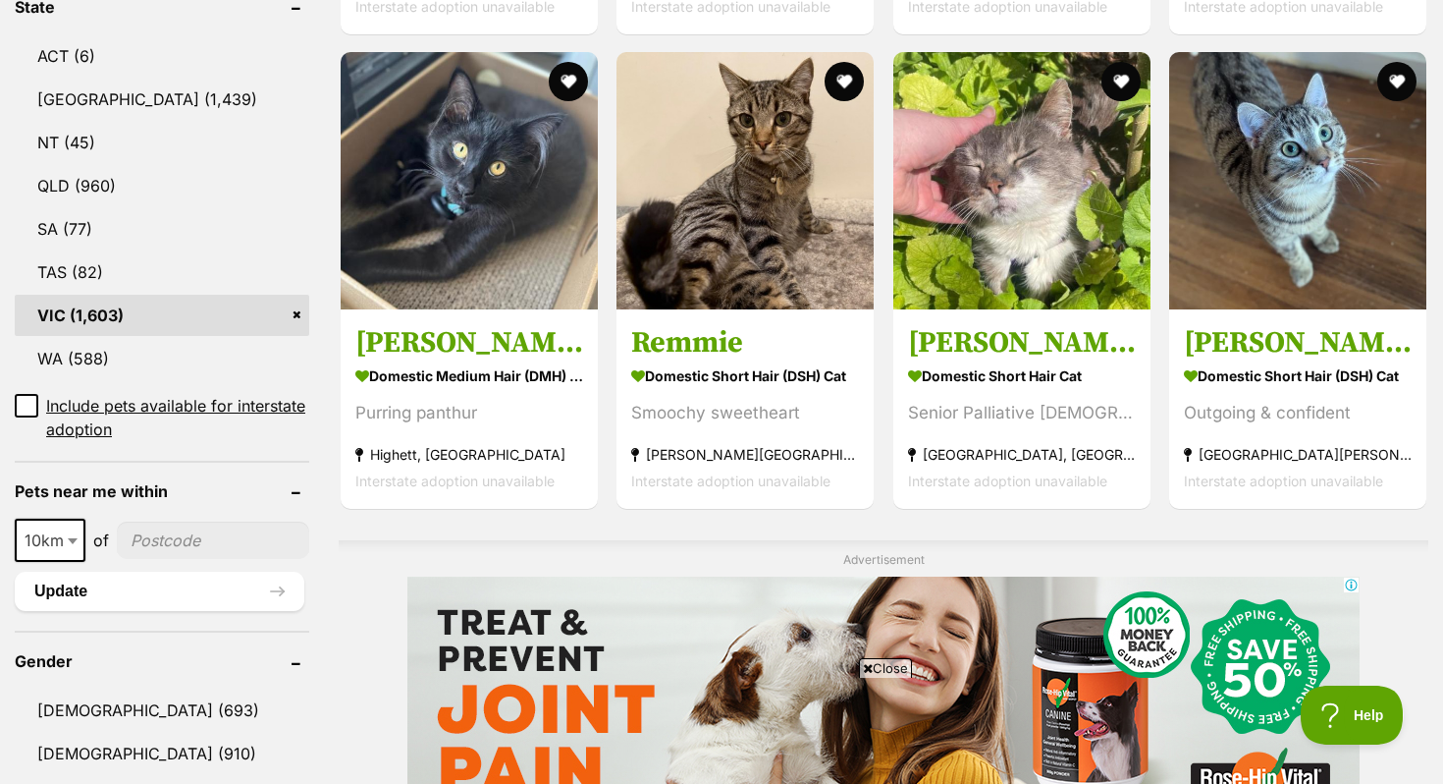
click at [886, 667] on span "Close" at bounding box center [885, 668] width 53 height 20
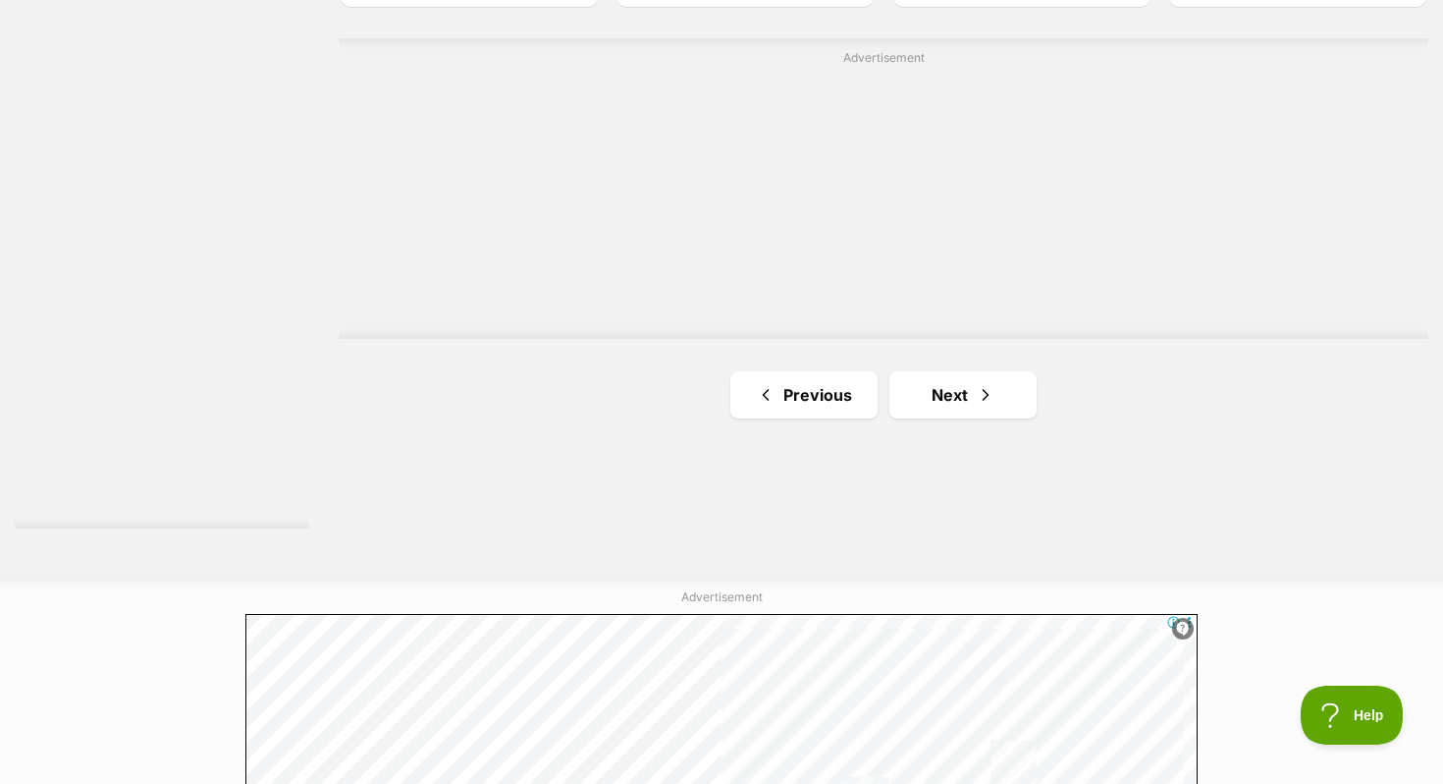
scroll to position [3537, 0]
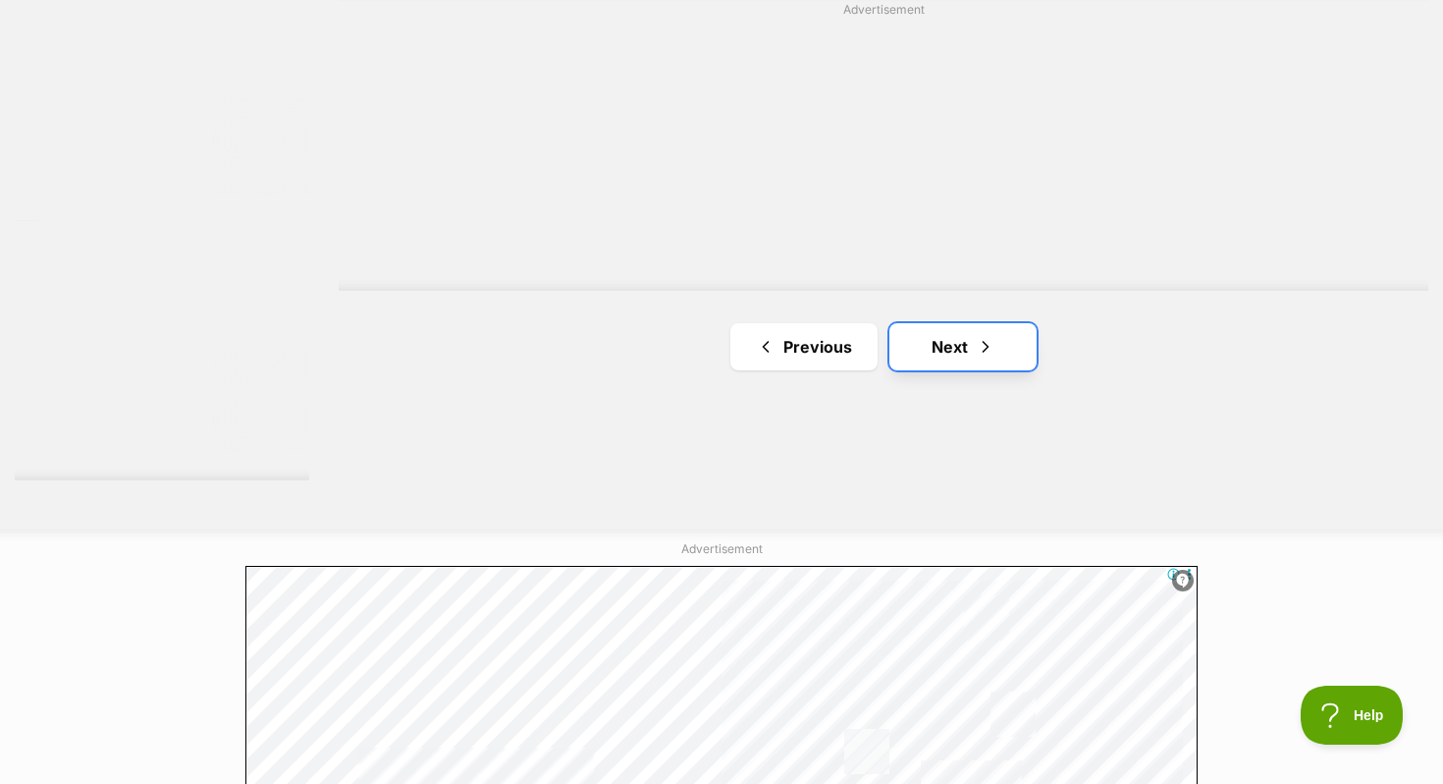
click at [964, 339] on link "Next" at bounding box center [963, 346] width 147 height 47
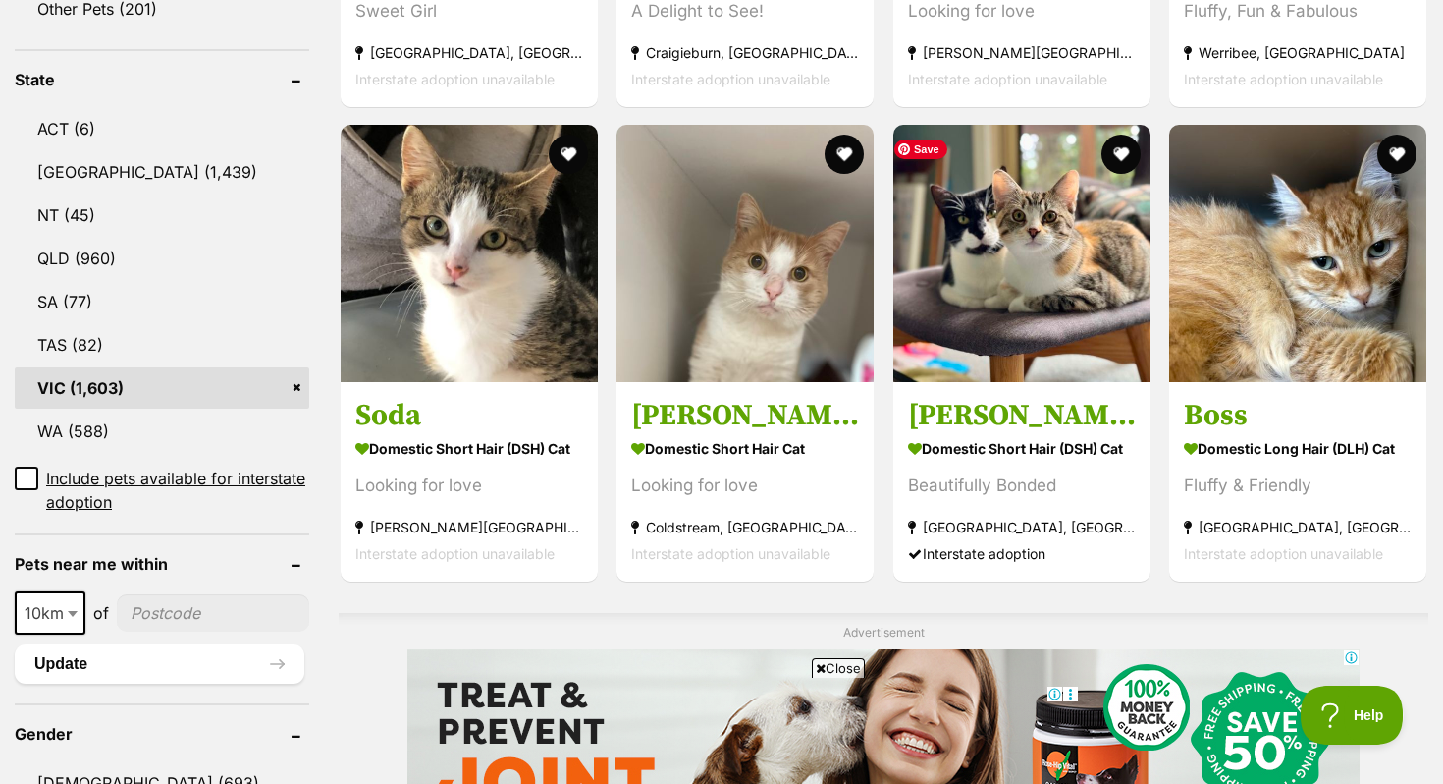
scroll to position [926, 0]
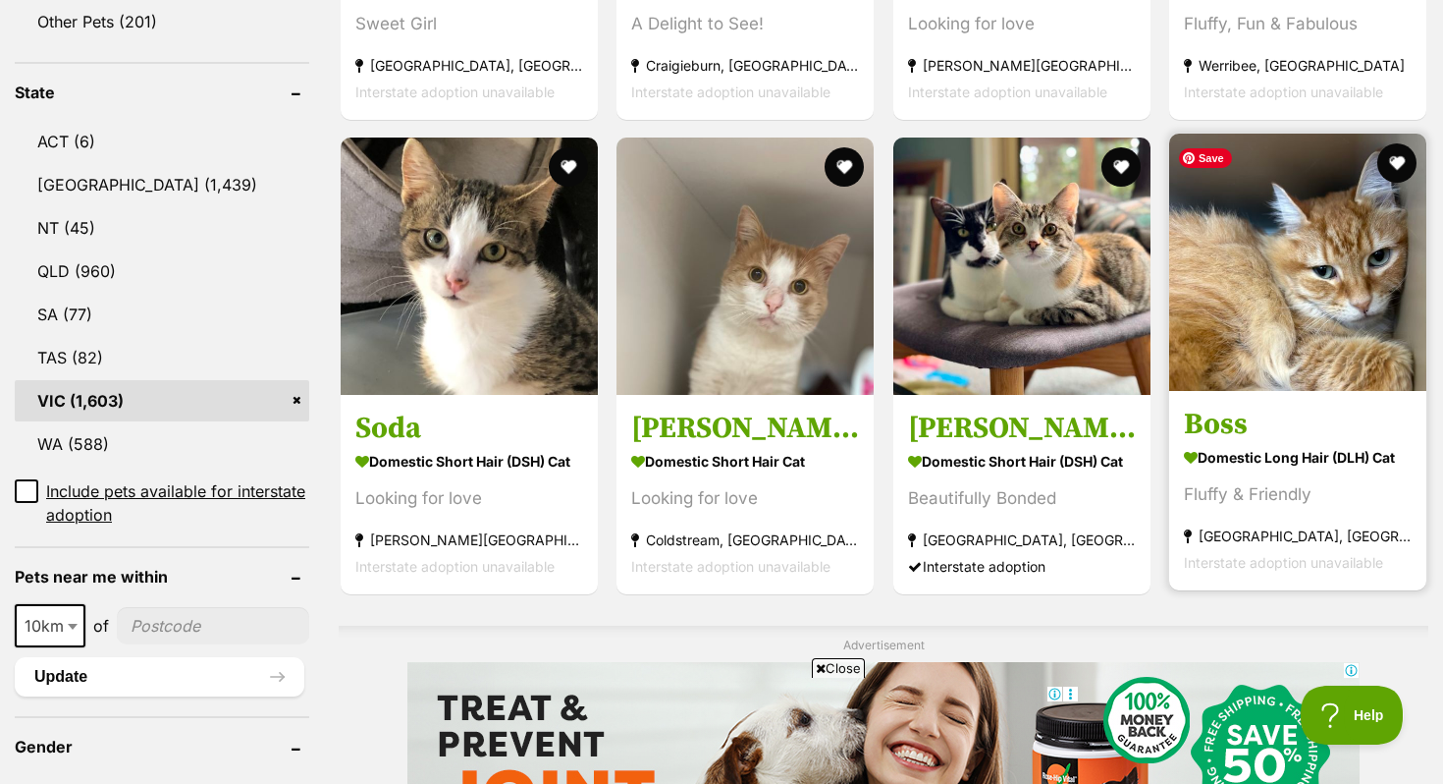
click at [1376, 256] on img at bounding box center [1297, 262] width 257 height 257
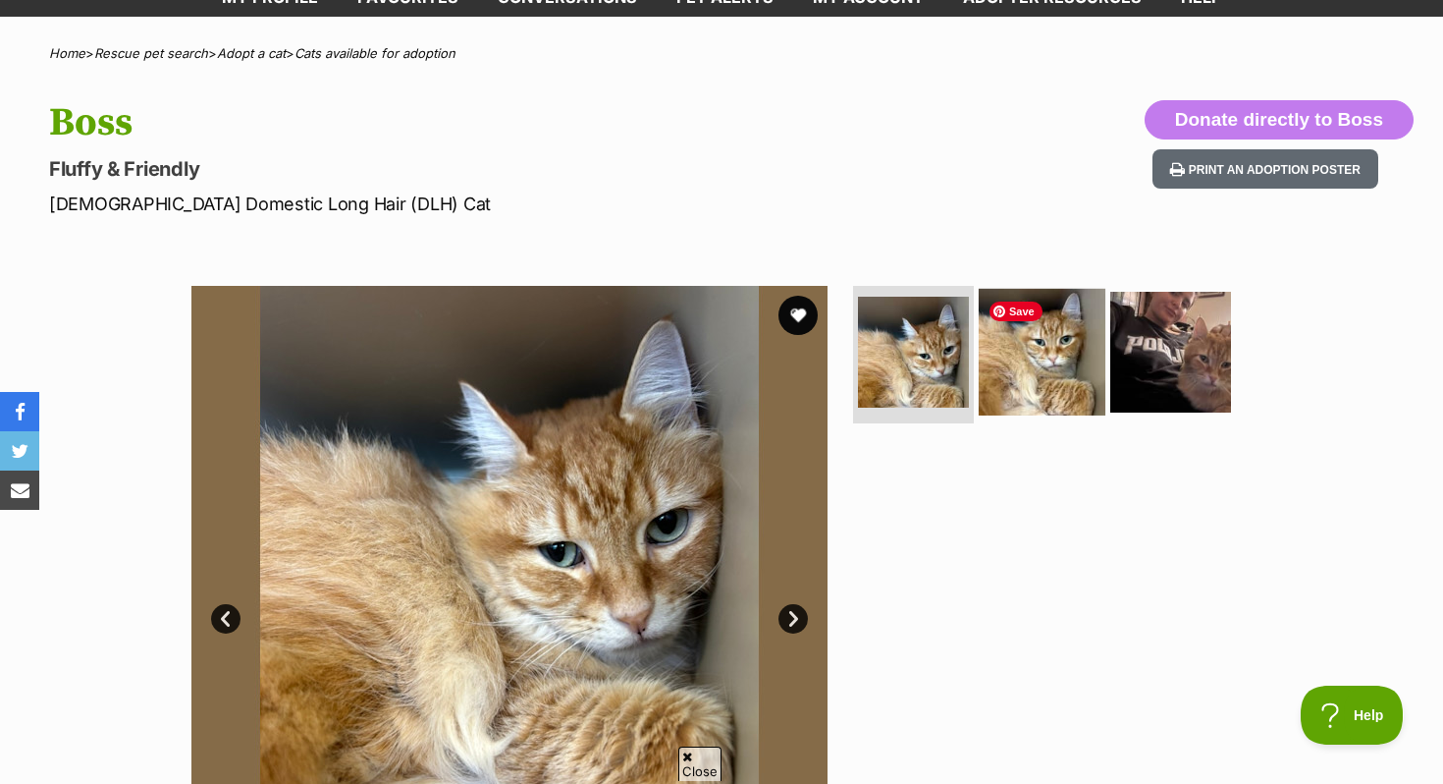
scroll to position [129, 0]
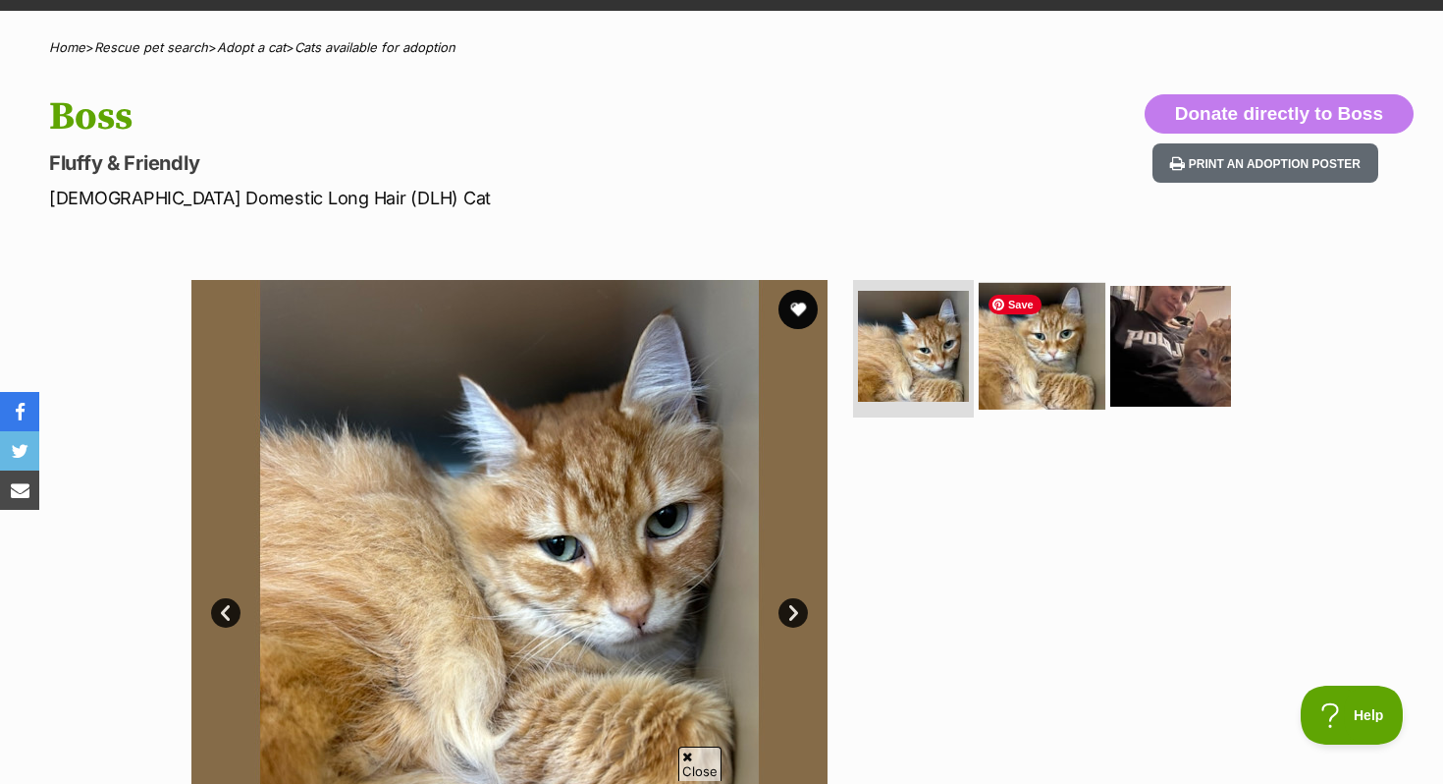
click at [1041, 365] on img at bounding box center [1042, 346] width 127 height 127
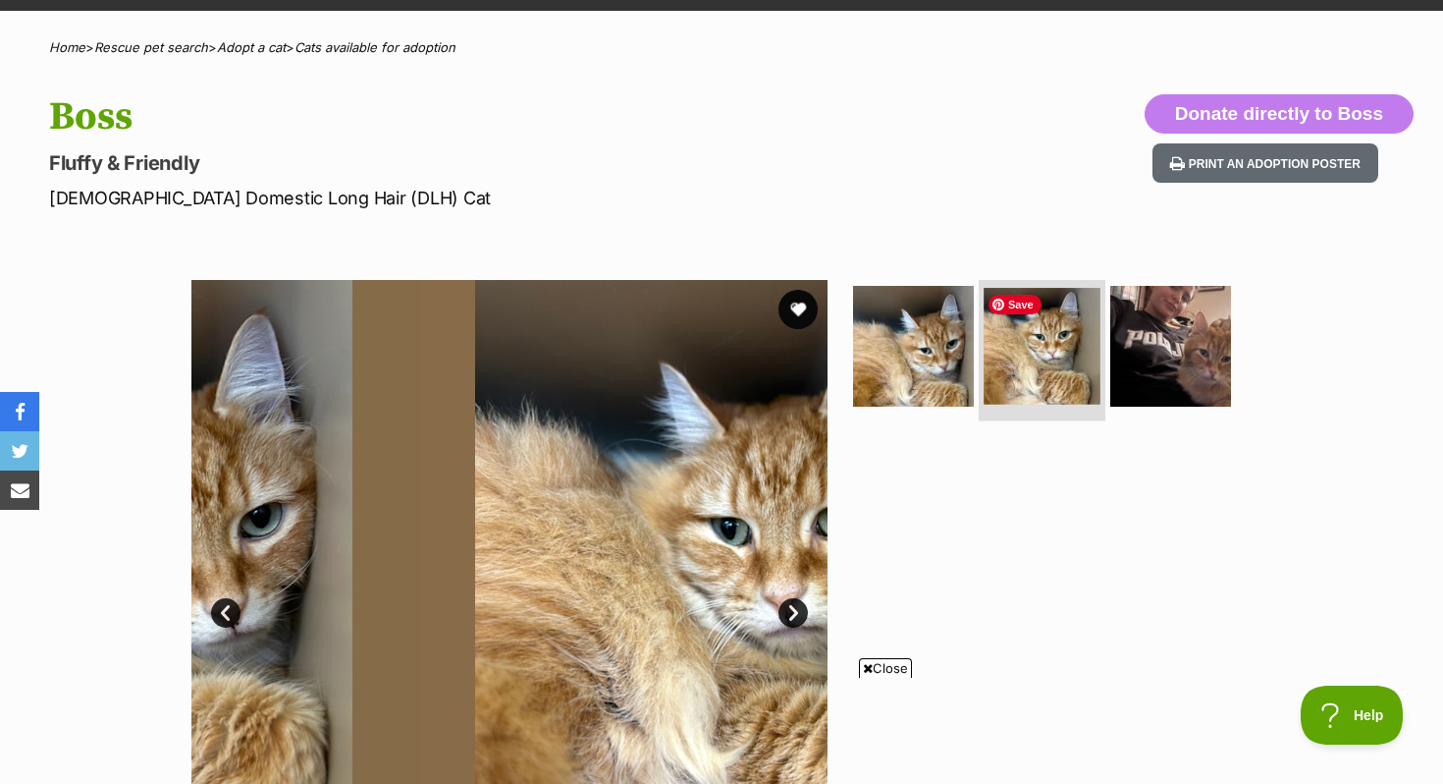
scroll to position [0, 0]
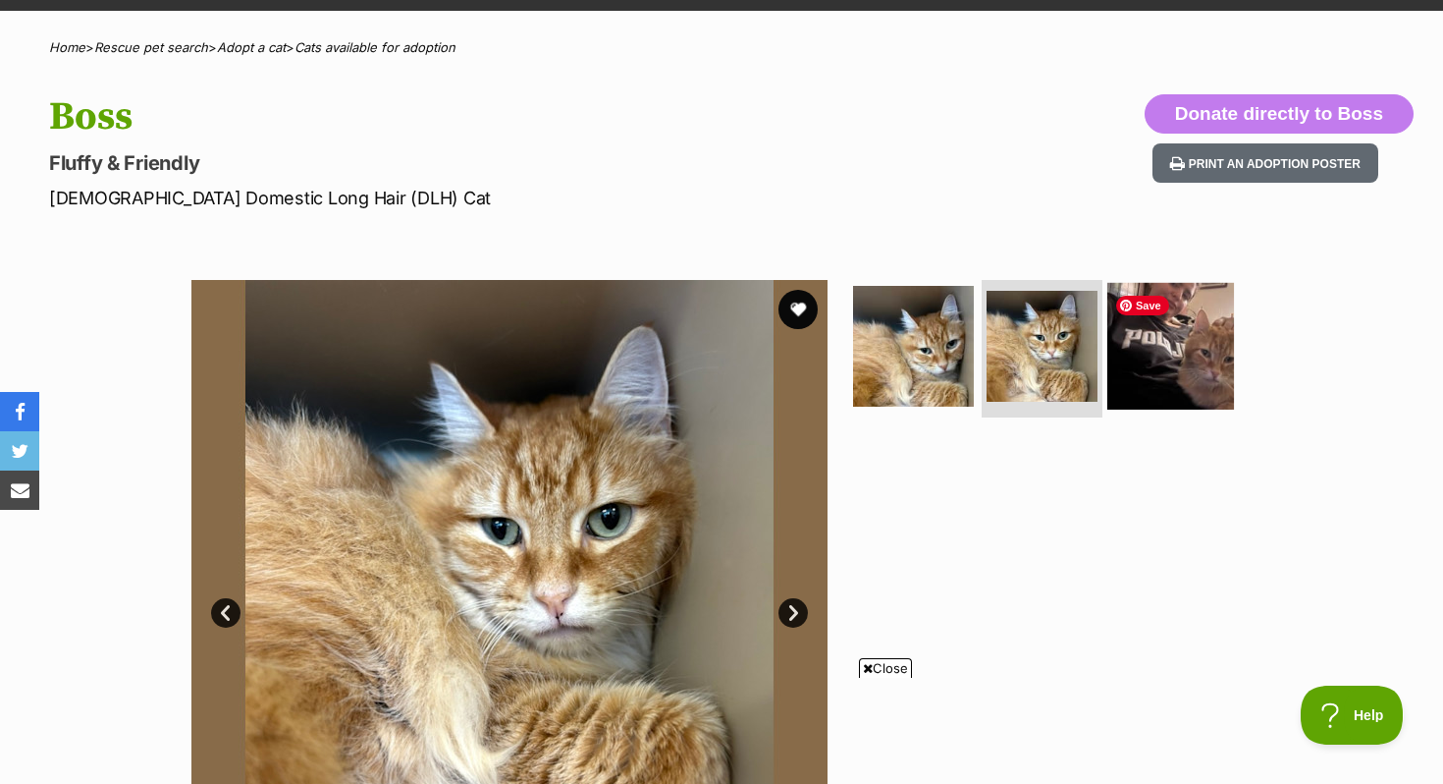
click at [1135, 368] on img at bounding box center [1171, 346] width 127 height 127
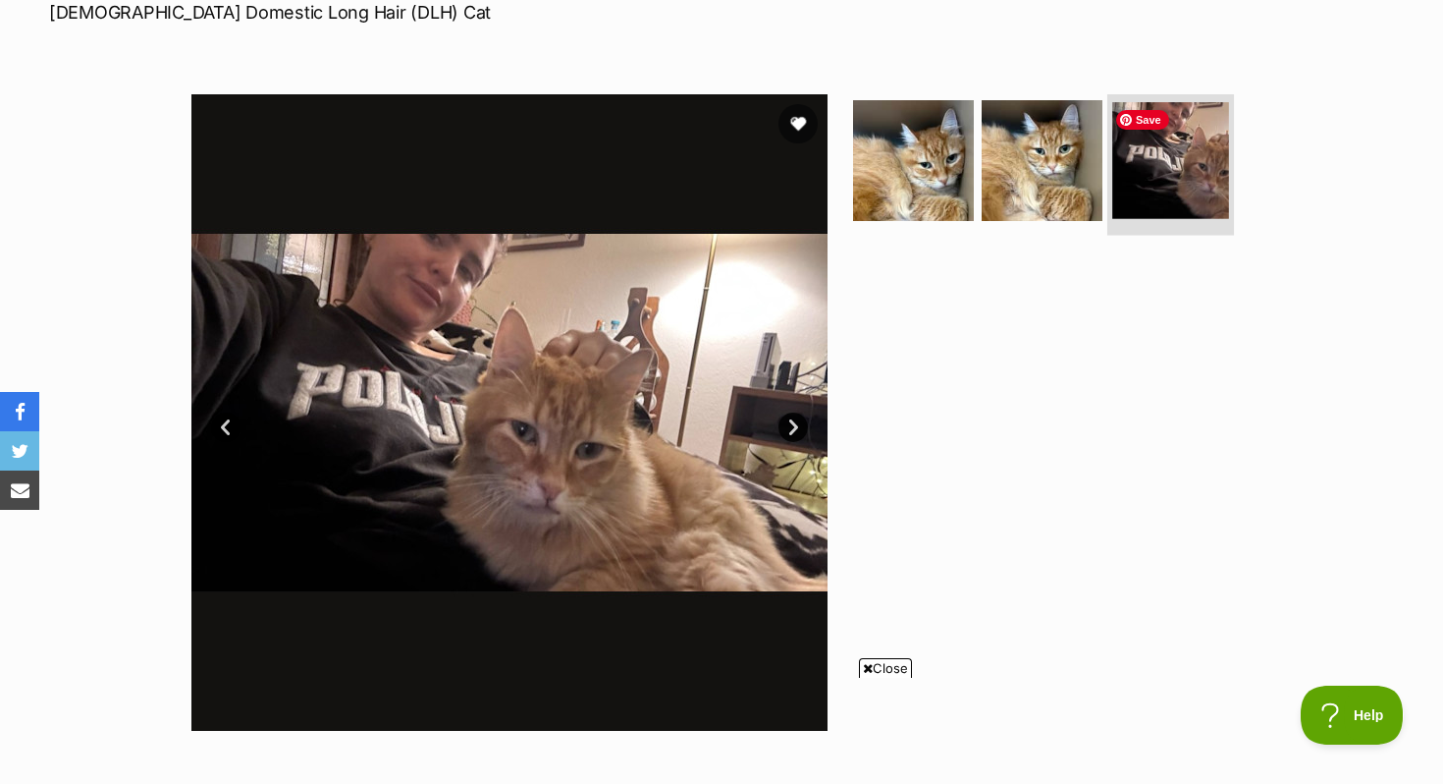
scroll to position [318, 0]
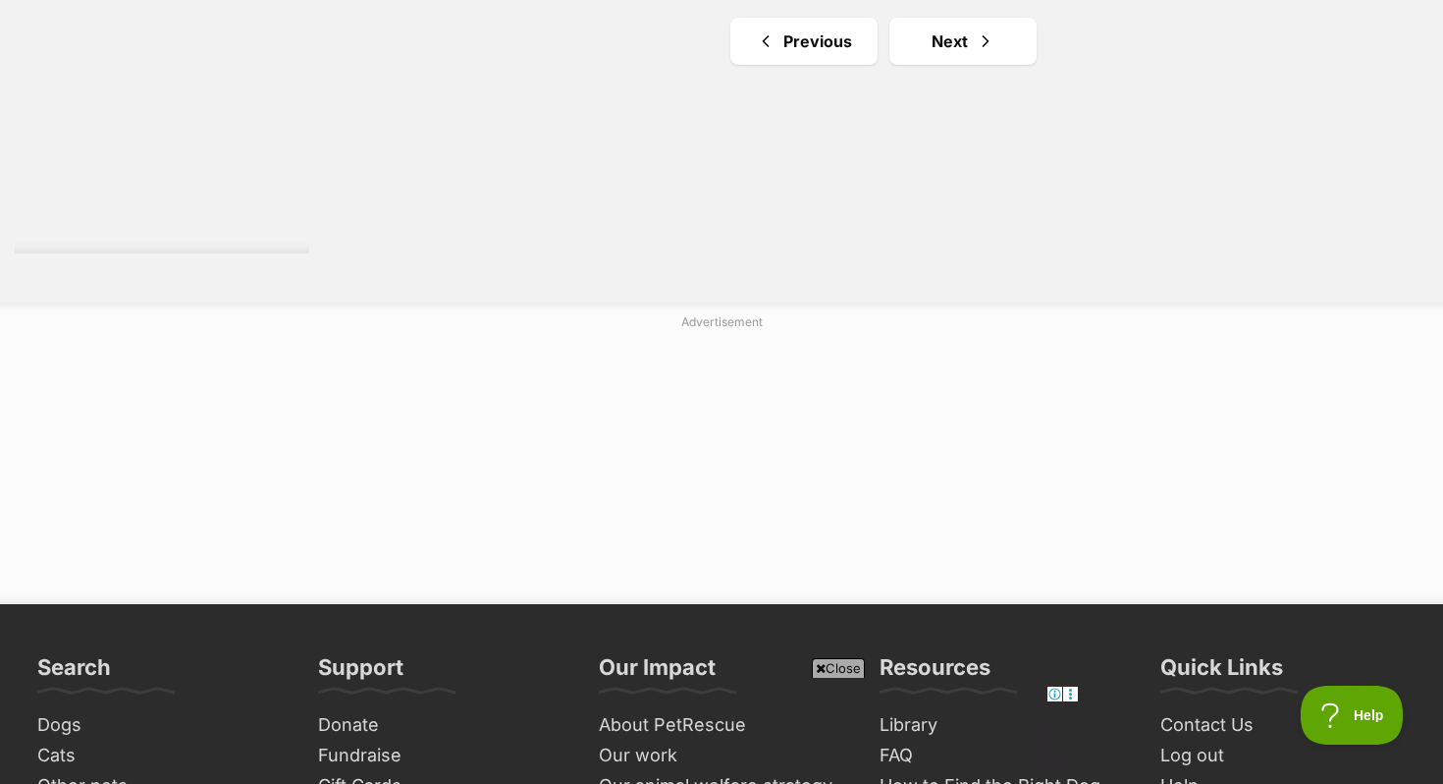
scroll to position [3806, 0]
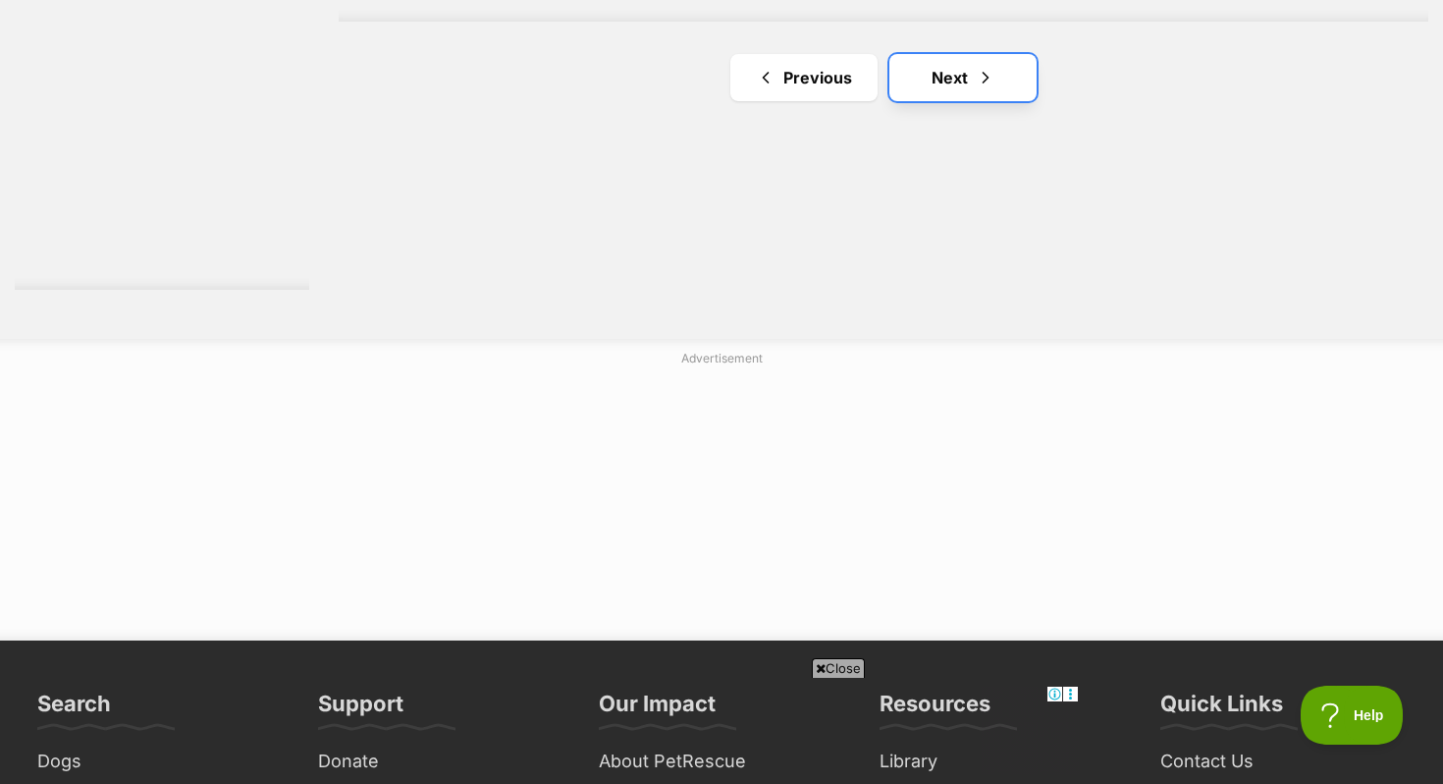
click at [935, 98] on link "Next" at bounding box center [963, 77] width 147 height 47
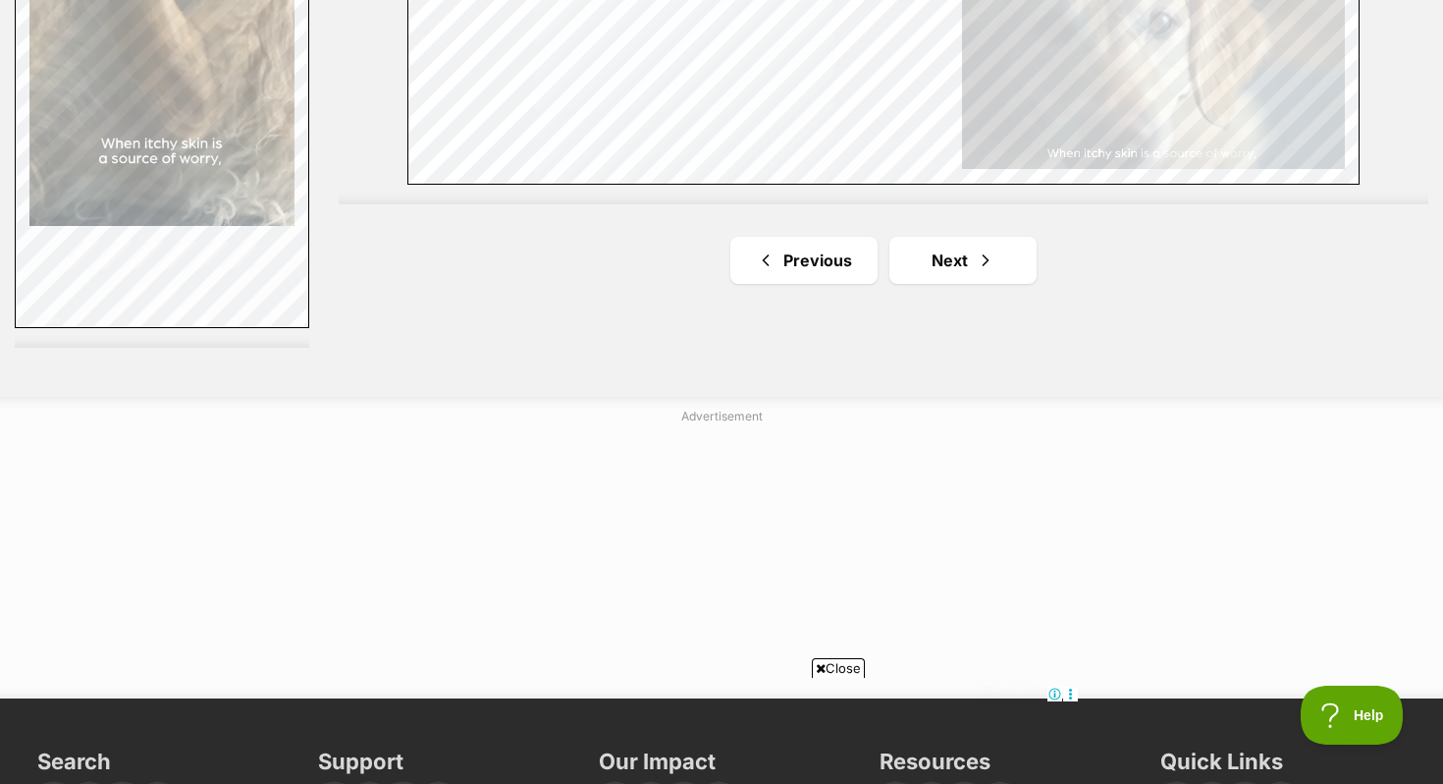
scroll to position [3782, 0]
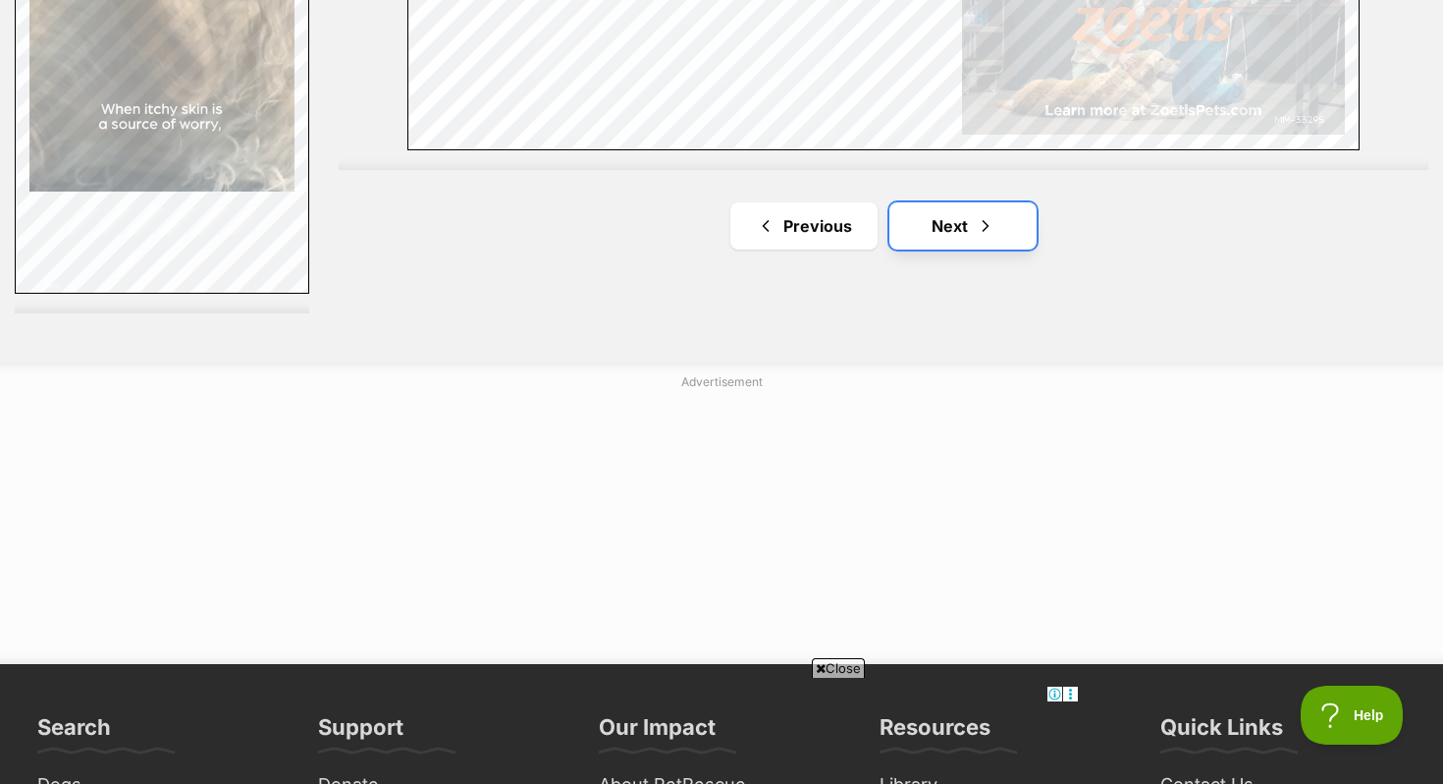
click at [948, 228] on link "Next" at bounding box center [963, 225] width 147 height 47
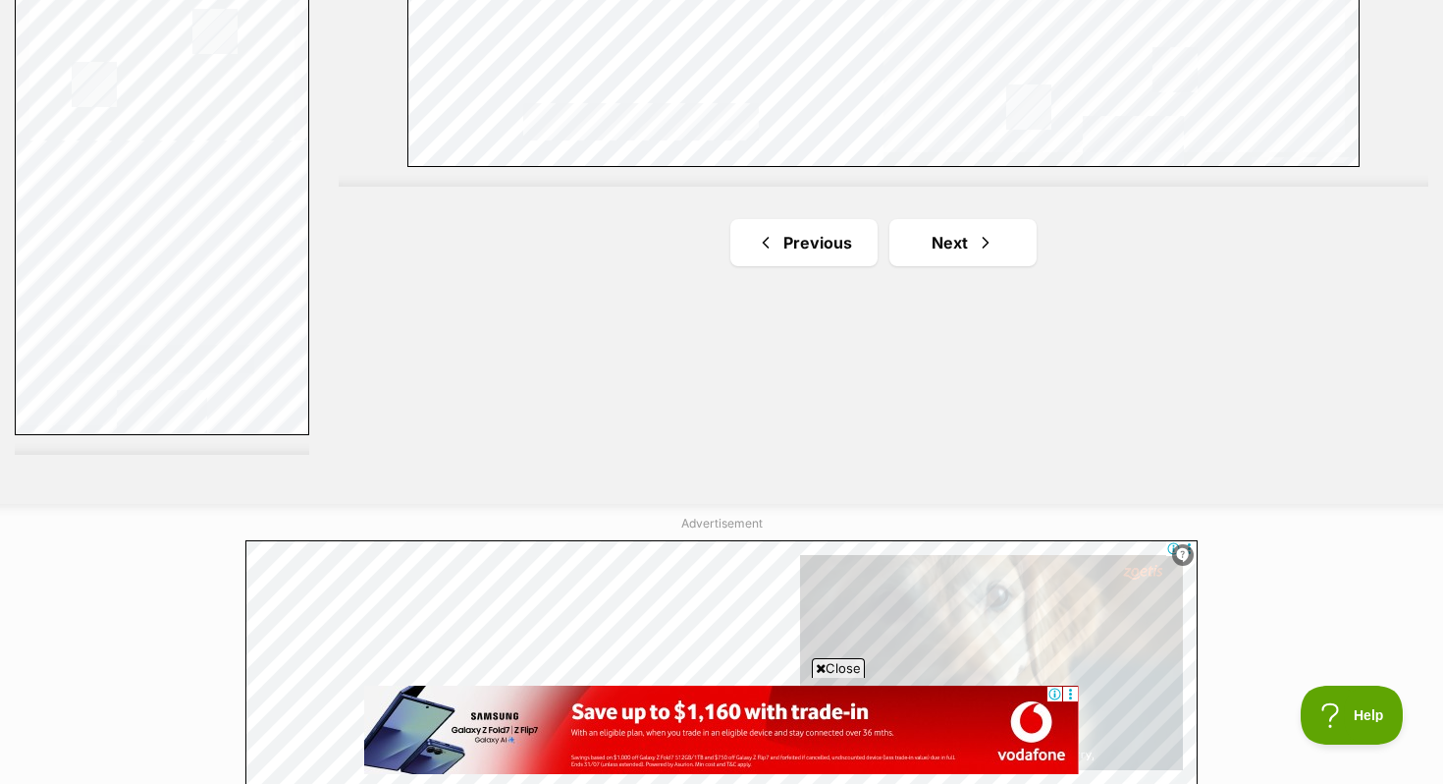
scroll to position [3648, 0]
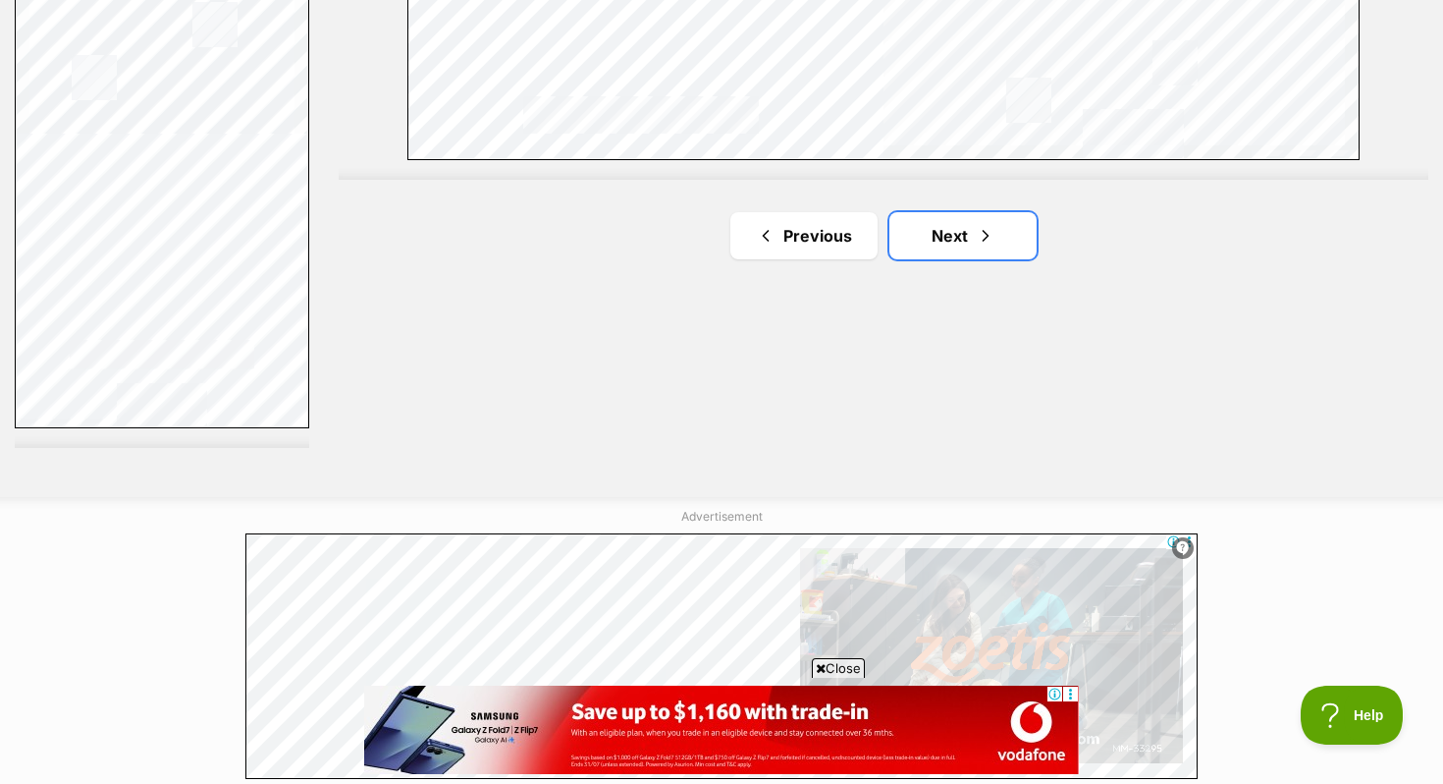
click at [948, 228] on link "Next" at bounding box center [963, 235] width 147 height 47
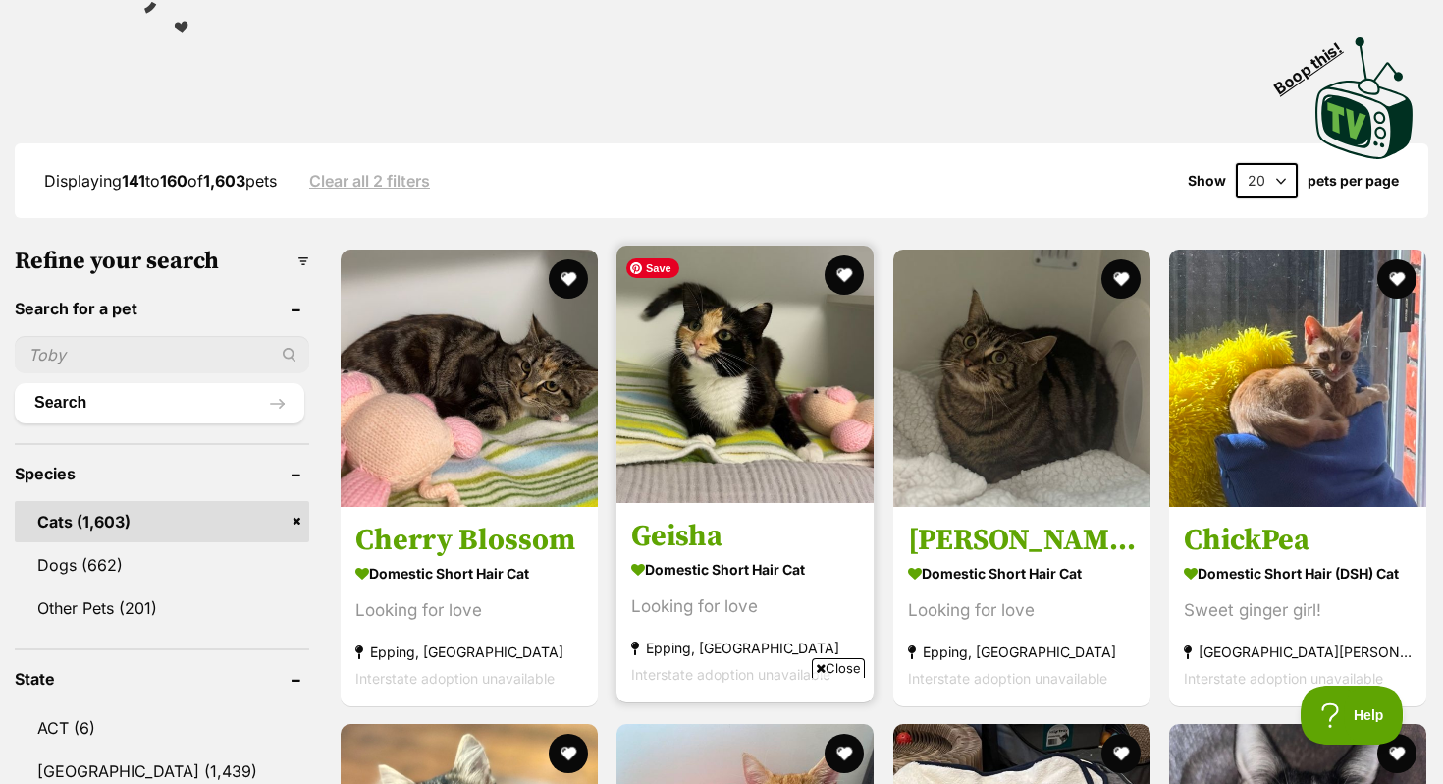
click at [706, 394] on img at bounding box center [745, 373] width 257 height 257
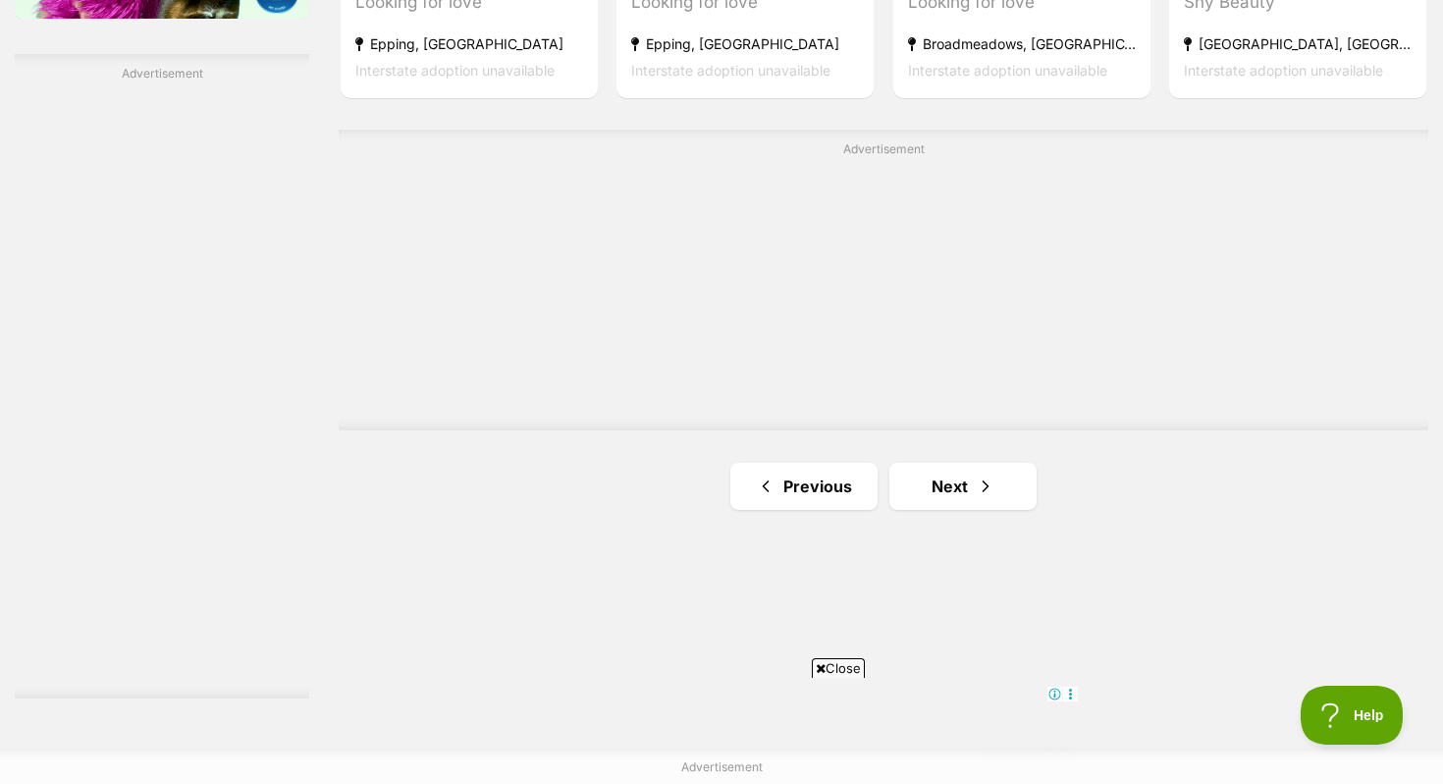
scroll to position [3429, 0]
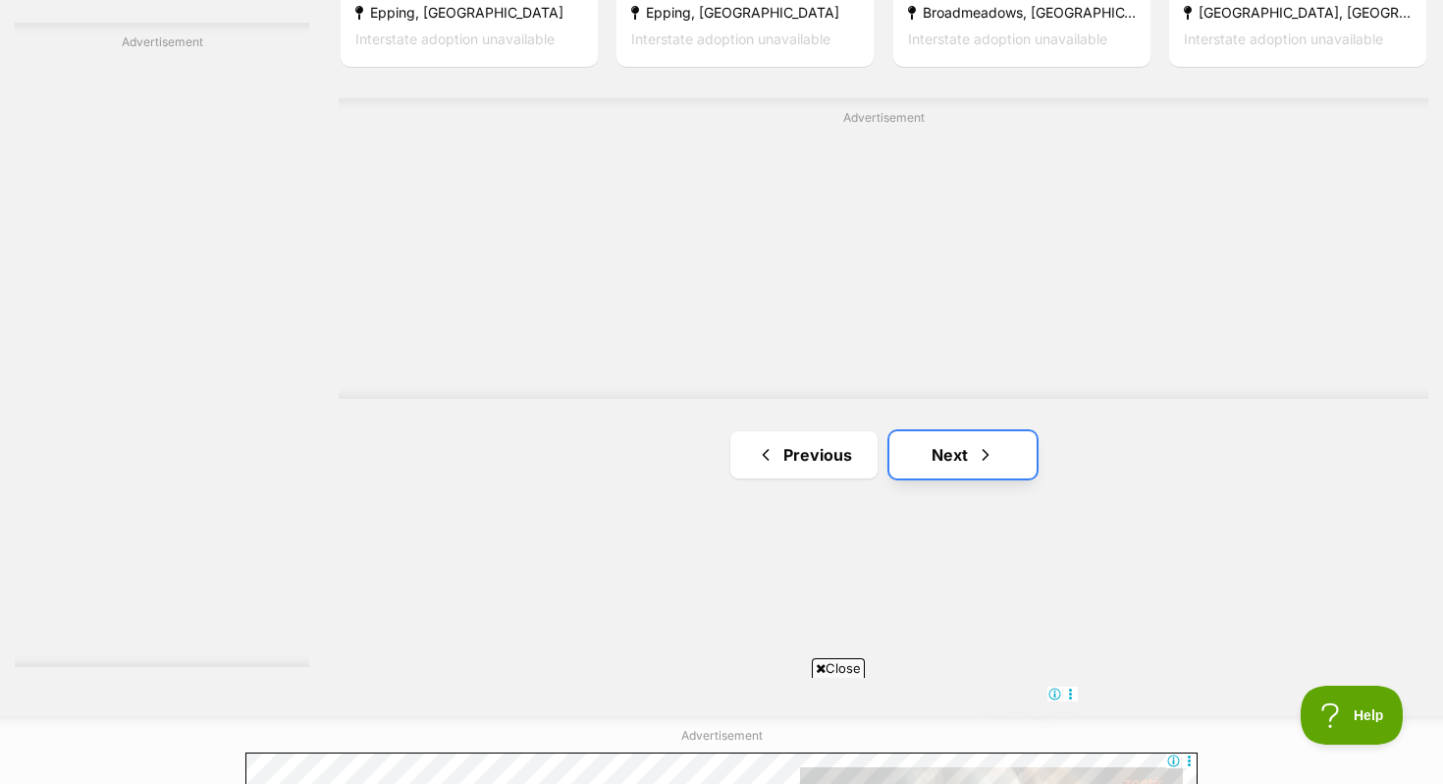
click at [915, 466] on link "Next" at bounding box center [963, 454] width 147 height 47
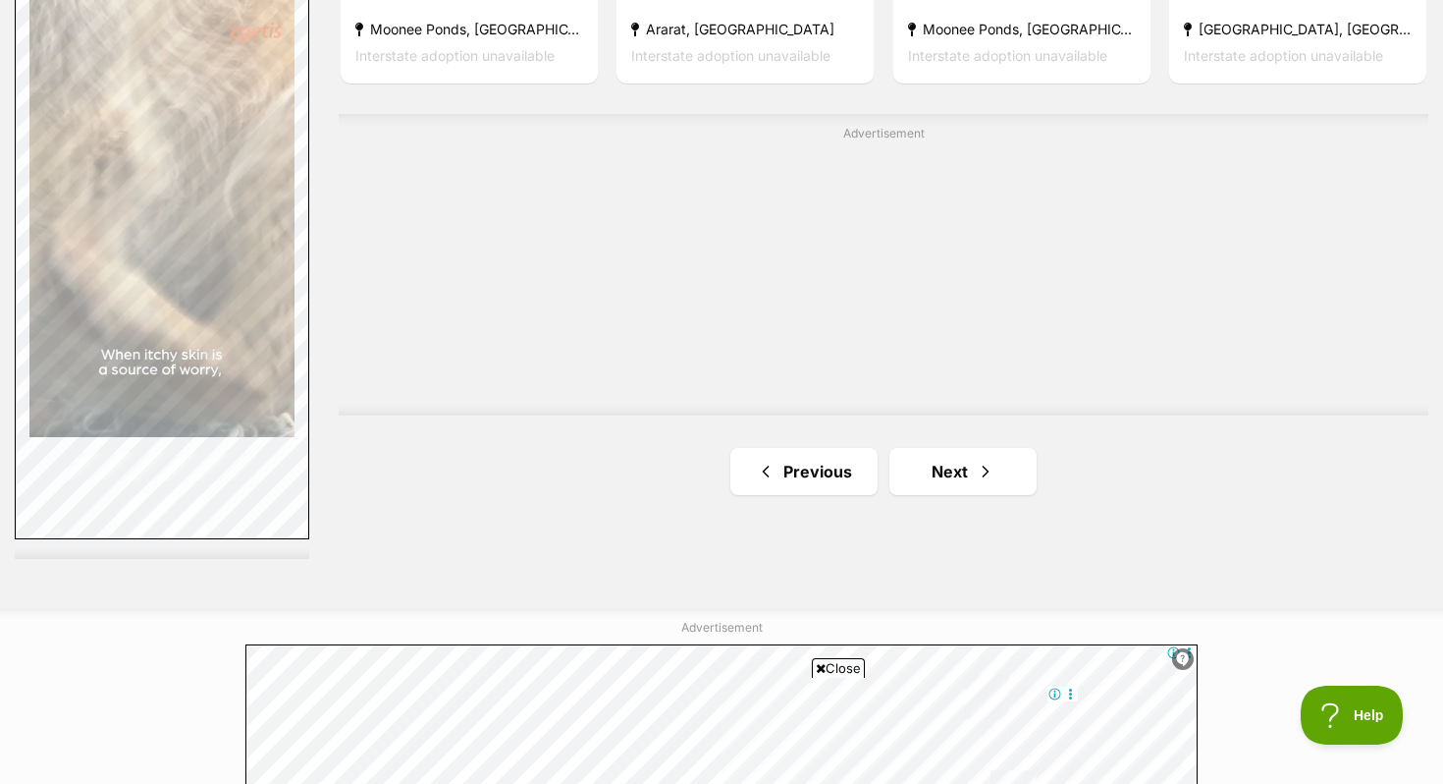
scroll to position [3507, 0]
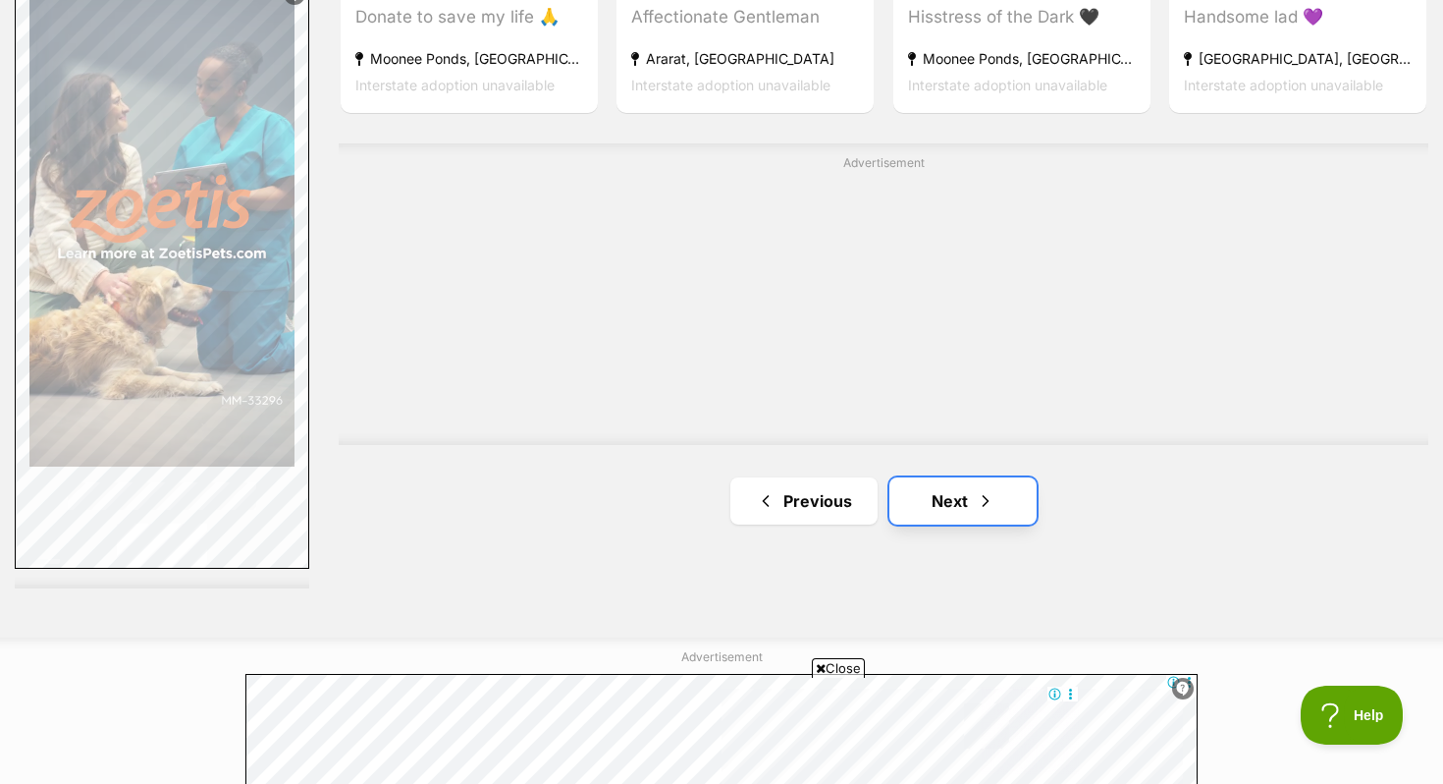
click at [948, 500] on link "Next" at bounding box center [963, 500] width 147 height 47
